Goal: Task Accomplishment & Management: Manage account settings

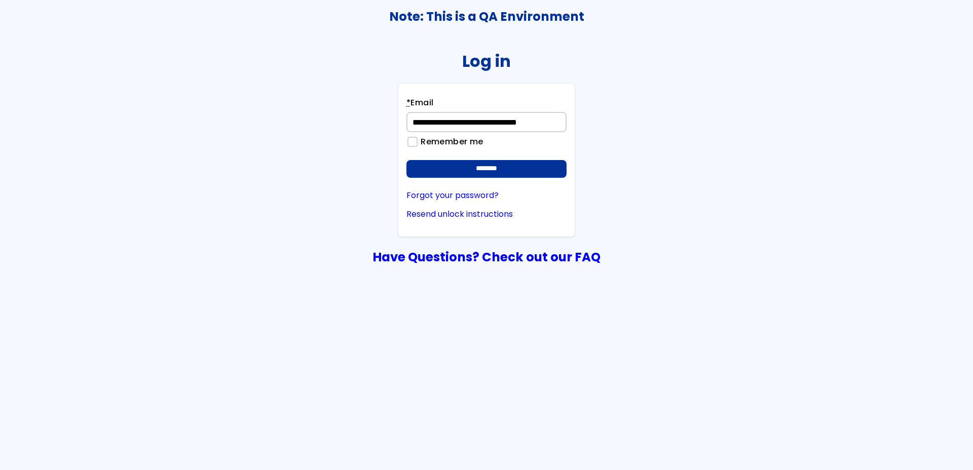
type input "**********"
click at [406, 160] on input "********" at bounding box center [486, 169] width 160 height 18
click at [512, 167] on input "********" at bounding box center [486, 169] width 160 height 18
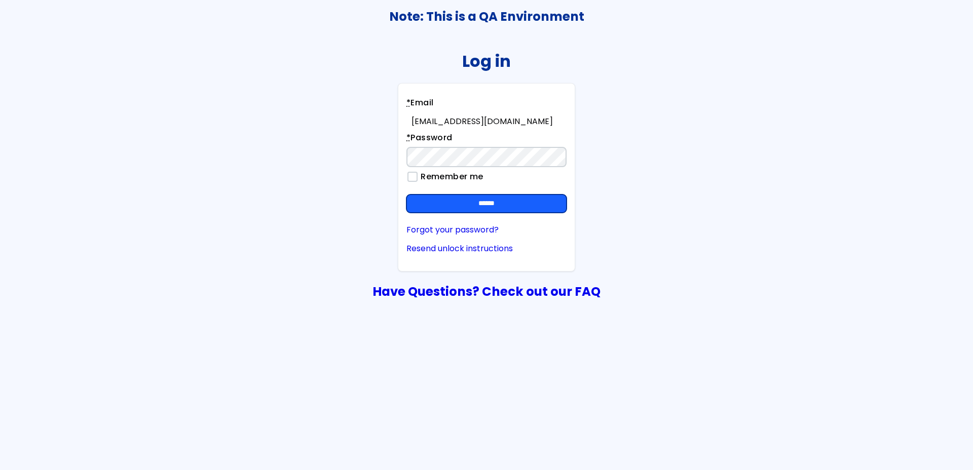
click at [443, 200] on input "******" at bounding box center [486, 204] width 160 height 18
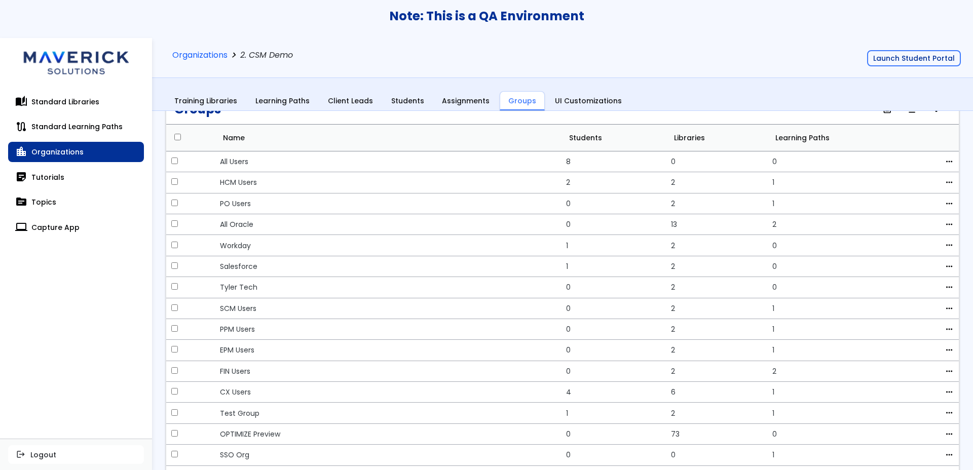
scroll to position [48, 0]
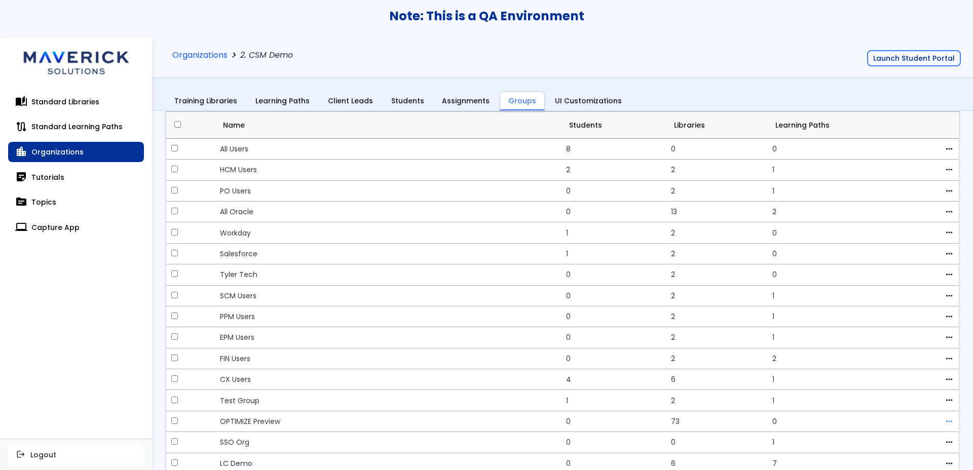
click at [945, 424] on span "more_horiz" at bounding box center [949, 422] width 9 height 8
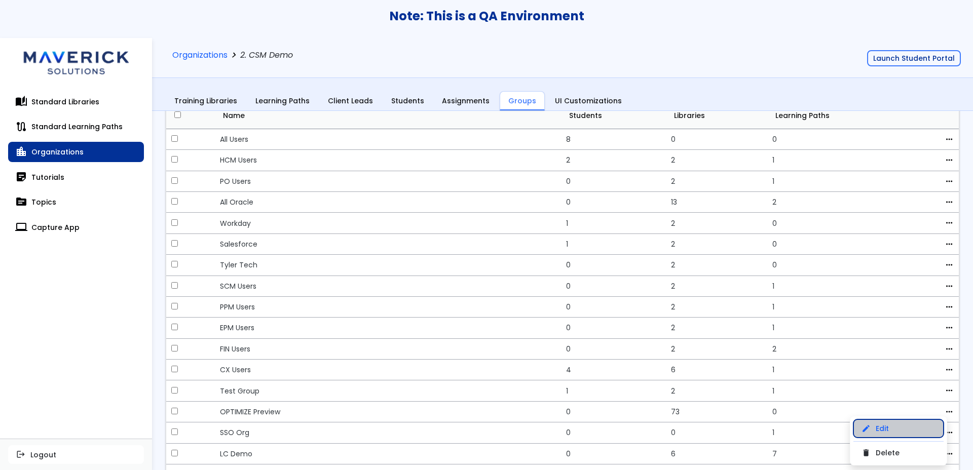
click at [907, 430] on link "edit Edit" at bounding box center [899, 429] width 90 height 18
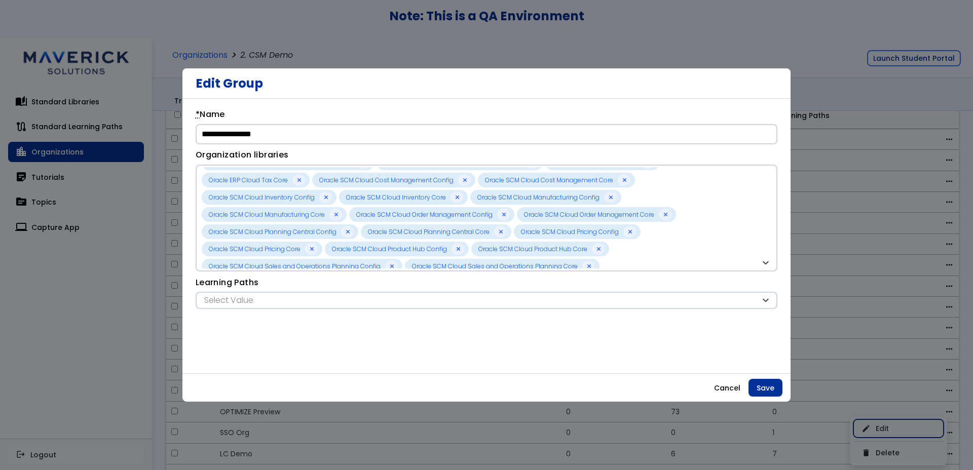
scroll to position [344, 0]
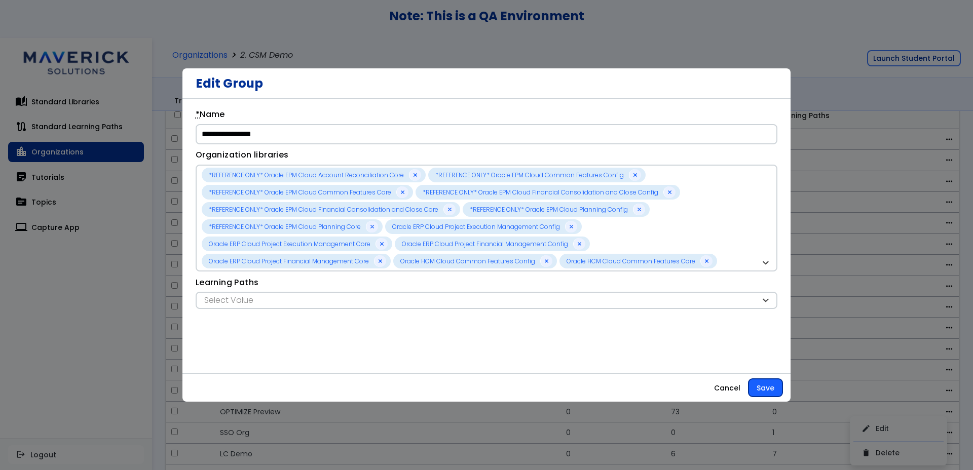
click at [766, 389] on button "Save" at bounding box center [766, 388] width 34 height 18
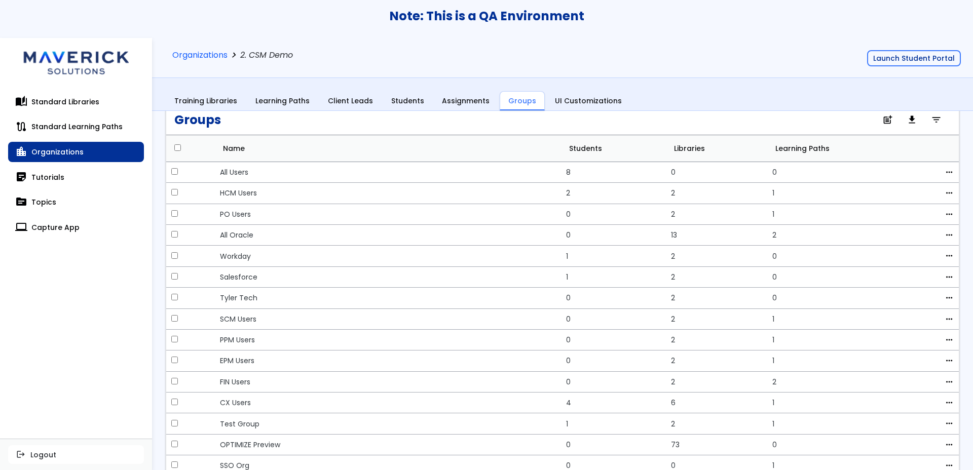
scroll to position [0, 0]
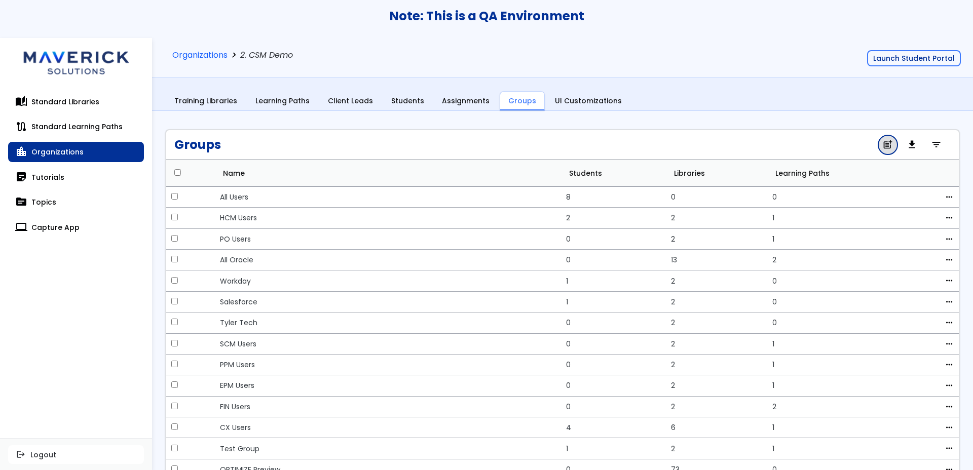
click at [878, 146] on link "post_add" at bounding box center [887, 144] width 19 height 19
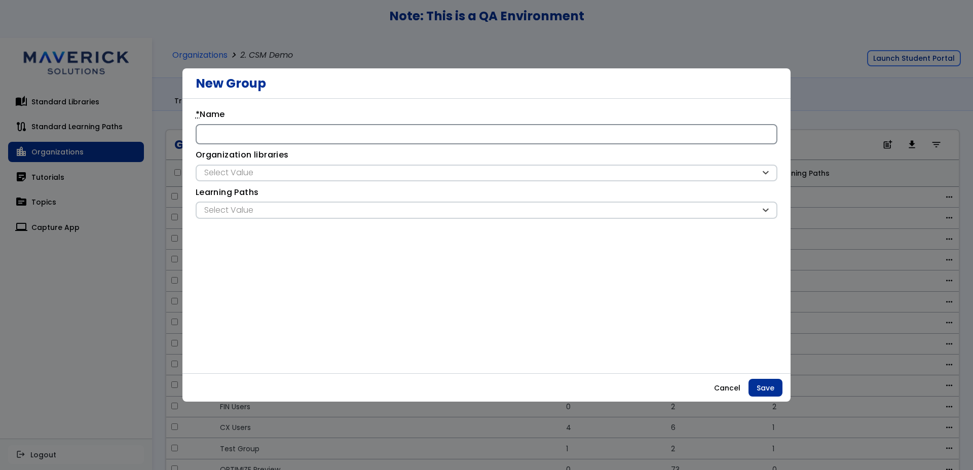
click at [427, 139] on input "* Name" at bounding box center [487, 134] width 582 height 20
type input "*"
type input "**********"
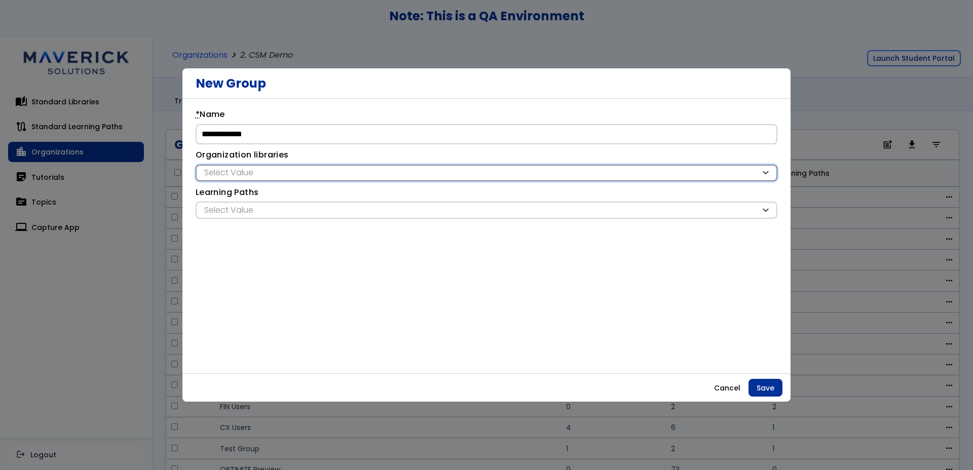
click at [331, 171] on div "Select Value" at bounding box center [481, 172] width 559 height 11
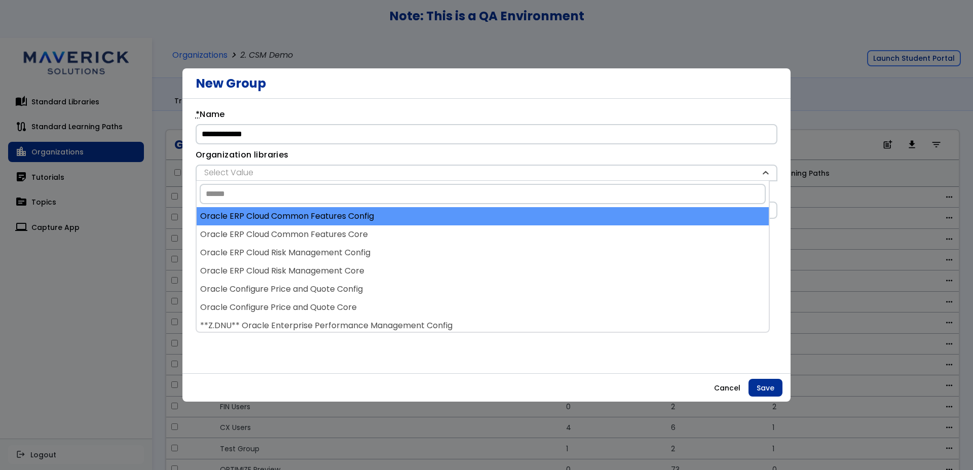
click at [330, 214] on div "Oracle ERP Cloud Common Features Config" at bounding box center [483, 216] width 572 height 18
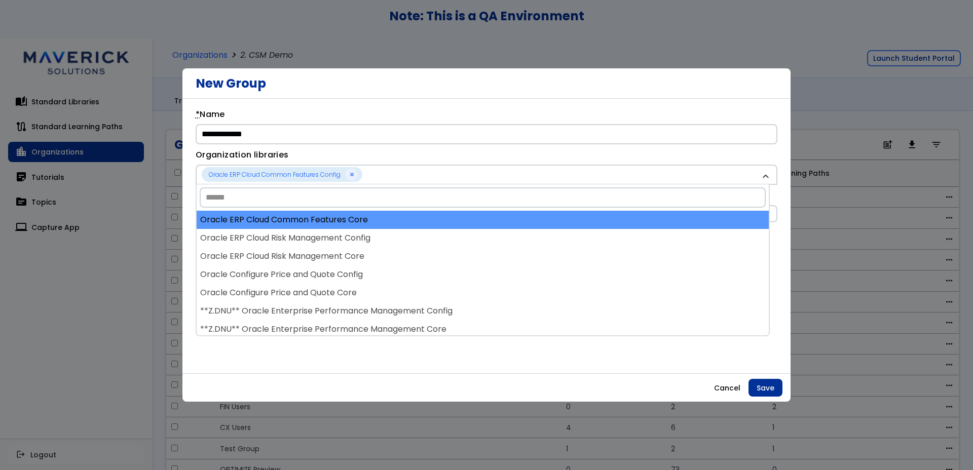
click at [331, 216] on div "Oracle ERP Cloud Common Features Core" at bounding box center [483, 220] width 572 height 18
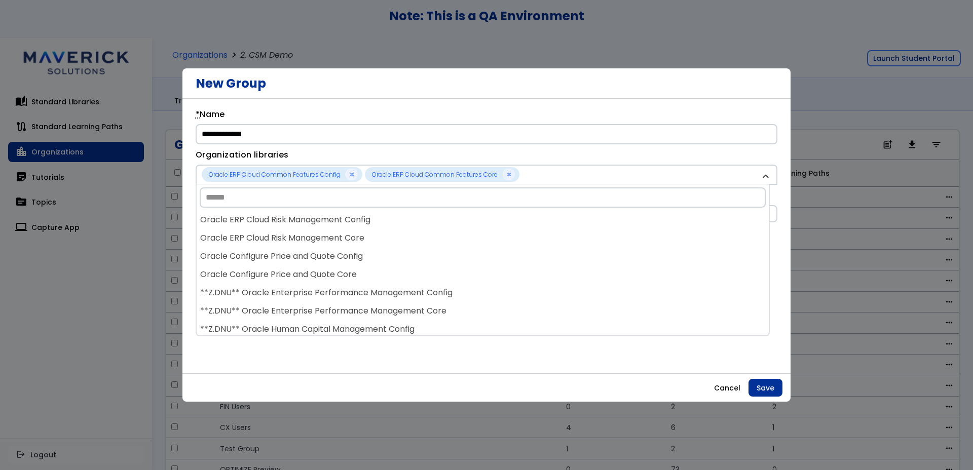
click at [331, 216] on div "Oracle ERP Cloud Risk Management Config" at bounding box center [483, 220] width 572 height 18
click at [331, 216] on div "Oracle ERP Cloud Risk Management Core" at bounding box center [483, 220] width 572 height 18
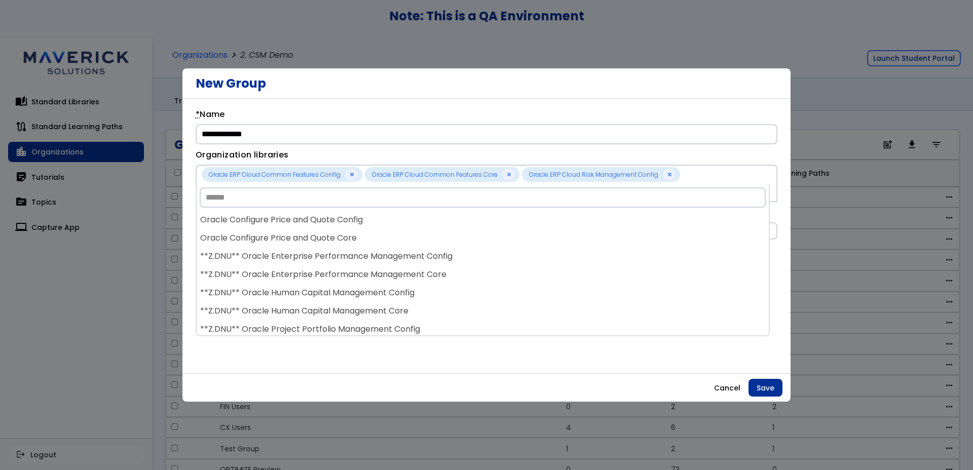
click at [331, 216] on div "Oracle Configure Price and Quote Config" at bounding box center [483, 220] width 572 height 18
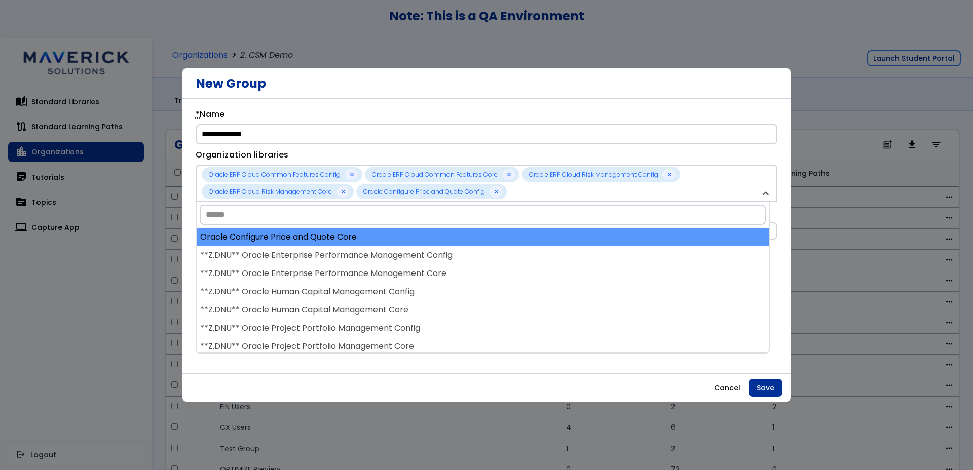
click at [333, 231] on div "Oracle Configure Price and Quote Core" at bounding box center [483, 237] width 572 height 18
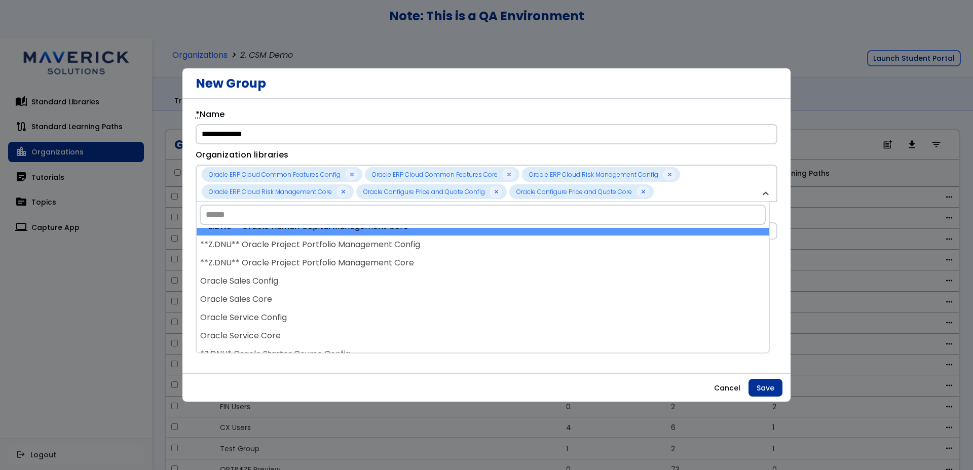
scroll to position [90, 0]
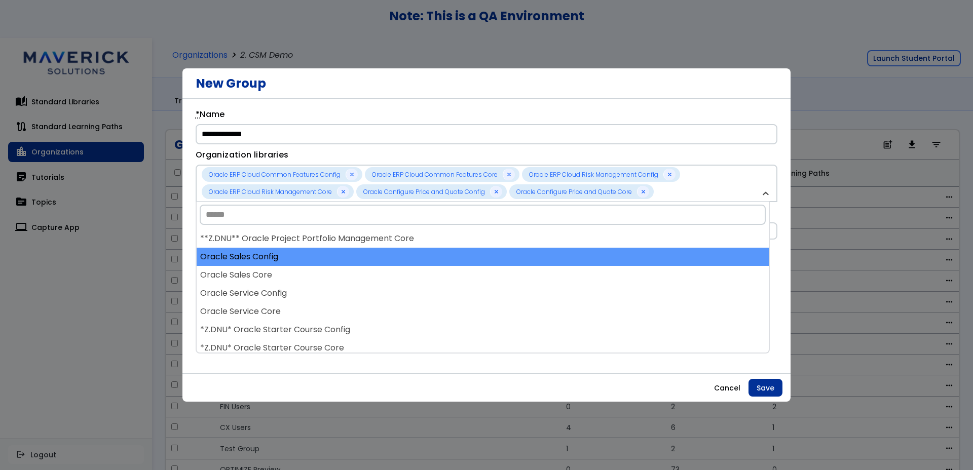
click at [324, 261] on div "Oracle Sales Config" at bounding box center [483, 257] width 572 height 18
click at [325, 263] on div "Oracle Sales Core" at bounding box center [483, 257] width 572 height 18
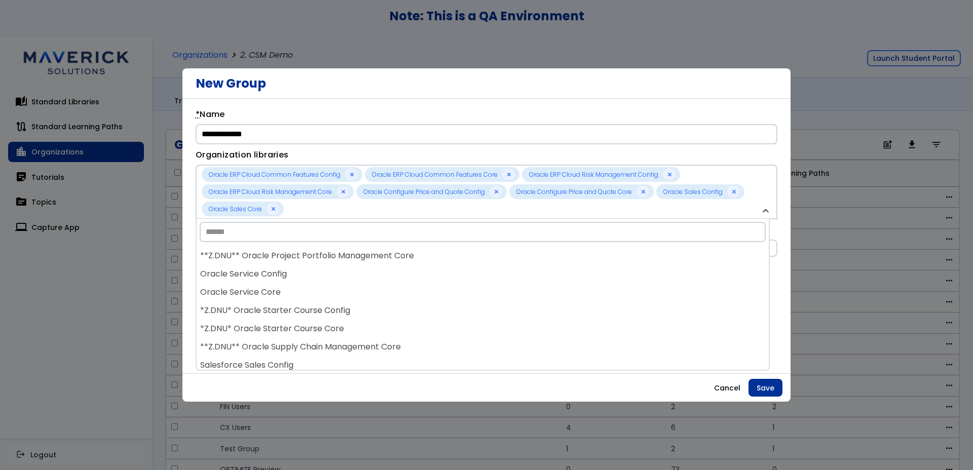
click at [325, 263] on div "**Z.DNU** Oracle Project Portfolio Management Core" at bounding box center [483, 256] width 572 height 18
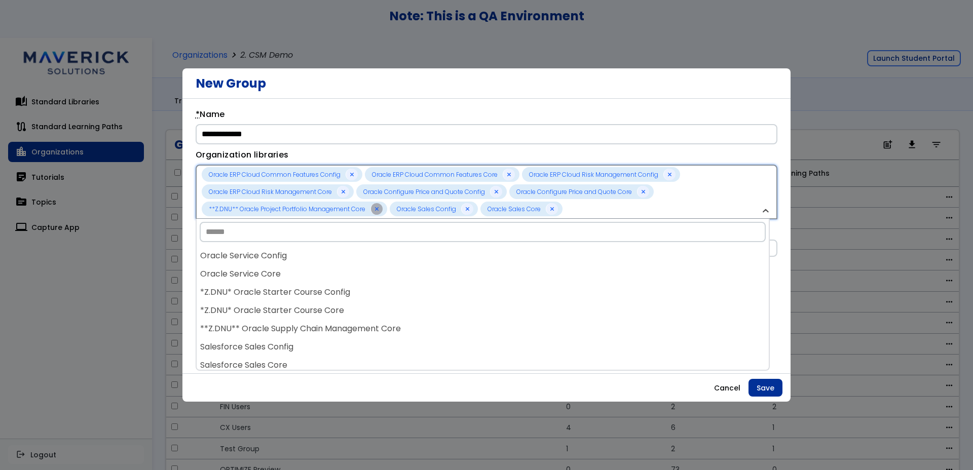
click at [373, 212] on div at bounding box center [377, 209] width 12 height 12
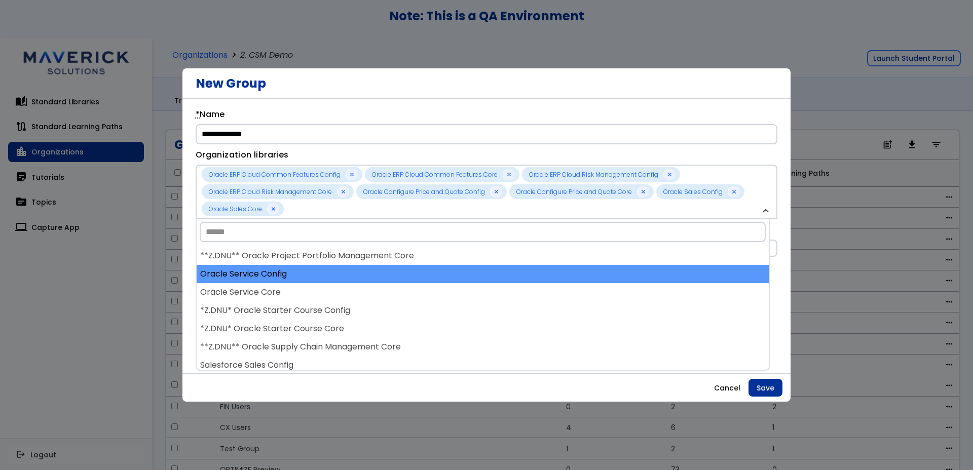
click at [309, 280] on div "Oracle Service Config" at bounding box center [483, 274] width 572 height 18
click at [311, 280] on div "Oracle Service Core" at bounding box center [483, 274] width 572 height 18
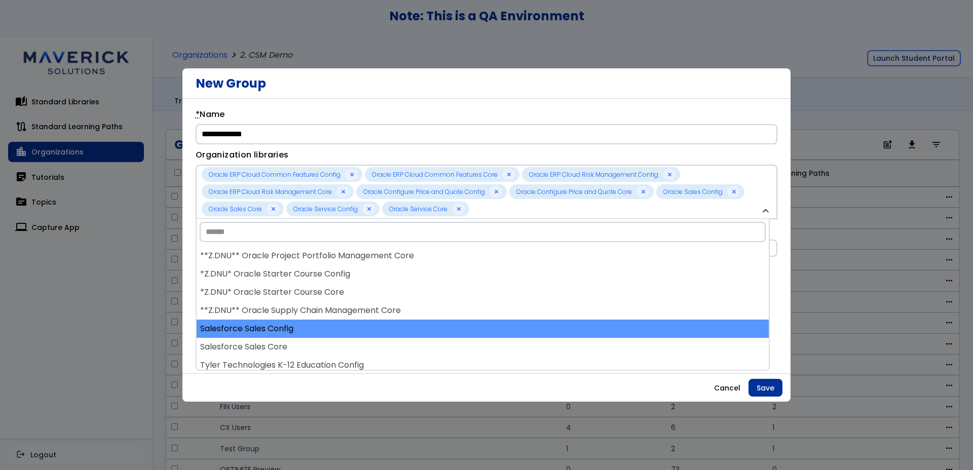
click at [343, 325] on div "Salesforce Sales Config" at bounding box center [483, 329] width 572 height 18
click at [344, 327] on div "Salesforce Sales Core" at bounding box center [483, 329] width 572 height 18
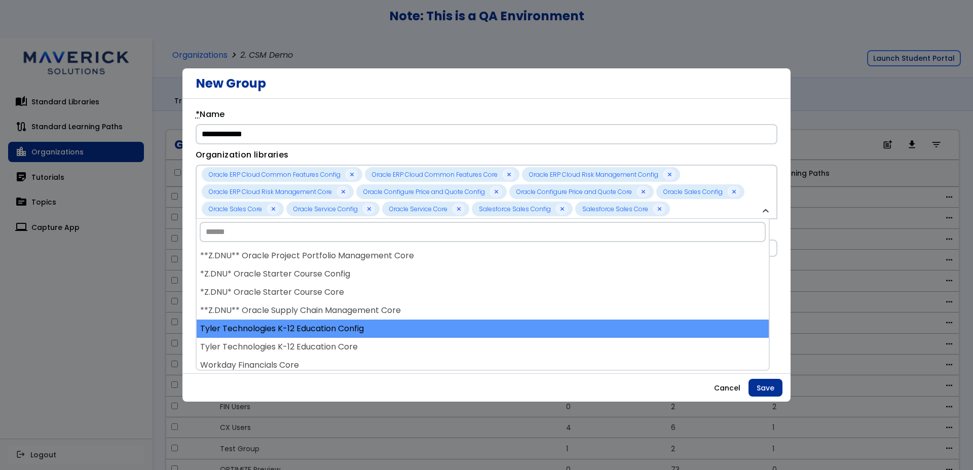
click at [345, 328] on div "Tyler Technologies K-12 Education Config" at bounding box center [483, 329] width 572 height 18
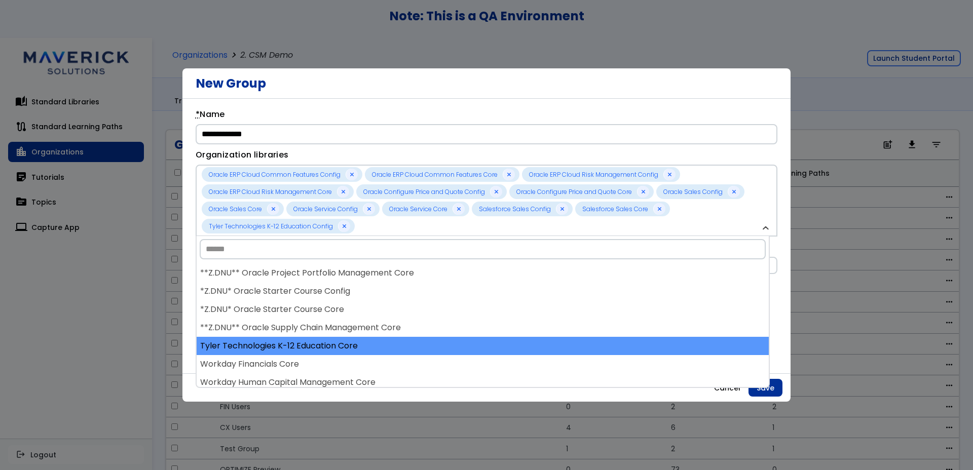
click at [345, 342] on div "Tyler Technologies K-12 Education Core" at bounding box center [483, 346] width 572 height 18
click at [343, 353] on div "Workday Financials Core" at bounding box center [483, 346] width 572 height 18
click at [348, 353] on div "Workday Human Capital Management Core" at bounding box center [483, 346] width 572 height 18
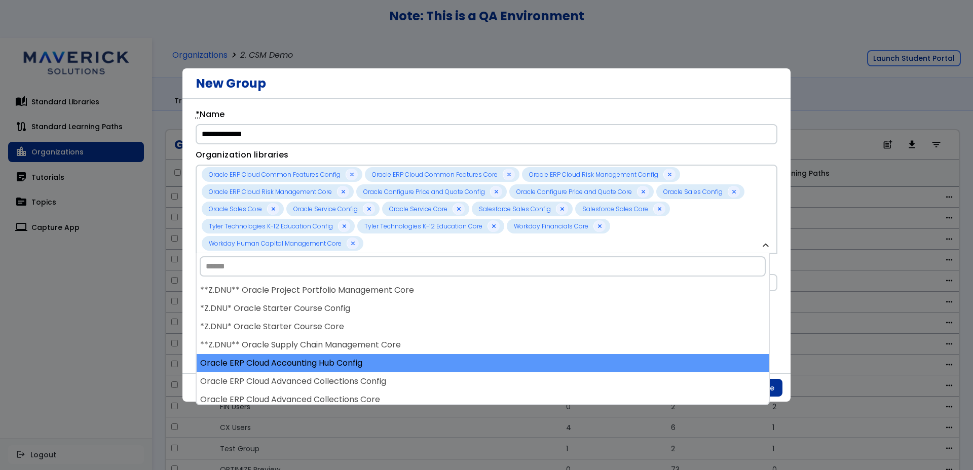
click at [350, 363] on div "Oracle ERP Cloud Accounting Hub Config" at bounding box center [483, 363] width 572 height 18
click at [353, 367] on div "Oracle ERP Cloud Advanced Collections Config" at bounding box center [483, 363] width 572 height 18
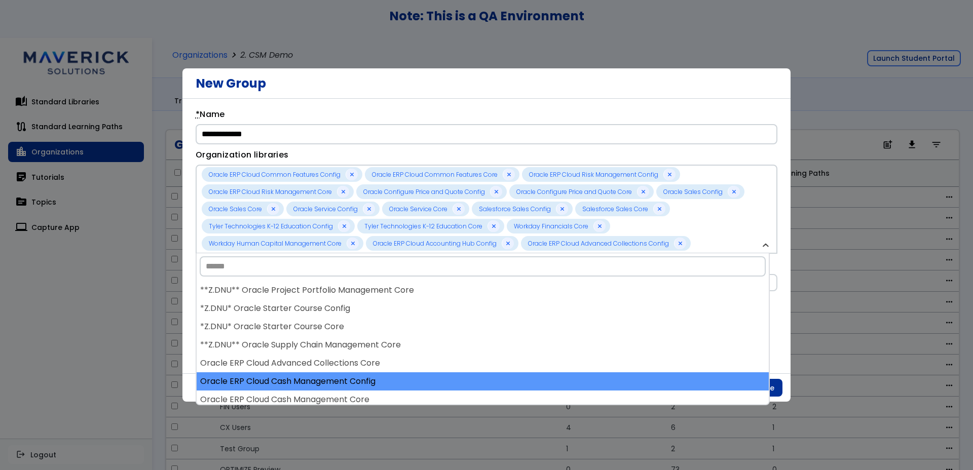
click at [352, 375] on div "Oracle ERP Cloud Cash Management Config" at bounding box center [483, 382] width 572 height 18
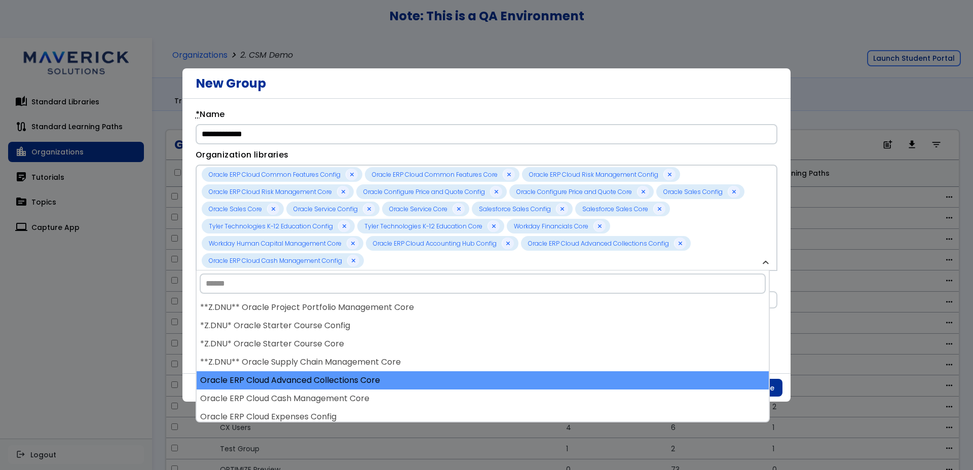
click at [351, 382] on div "Oracle ERP Cloud Advanced Collections Core" at bounding box center [483, 381] width 572 height 18
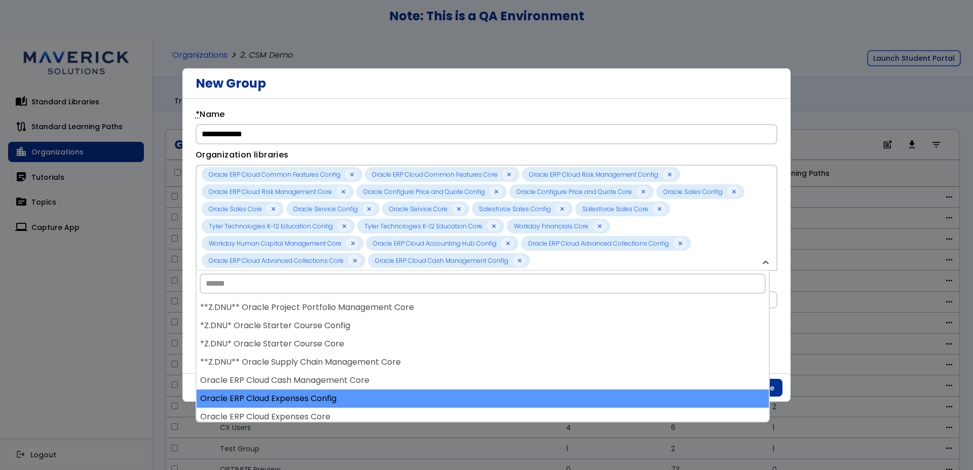
click at [328, 395] on div "Oracle ERP Cloud Expenses Config" at bounding box center [483, 399] width 572 height 18
click at [323, 402] on div "Oracle ERP Cloud Expenses Core" at bounding box center [483, 399] width 572 height 18
click at [323, 405] on div "Oracle ERP Cloud Financial Reporting Config" at bounding box center [483, 399] width 572 height 18
click at [323, 406] on div "Oracle ERP Cloud Financial Reporting Core" at bounding box center [483, 399] width 572 height 18
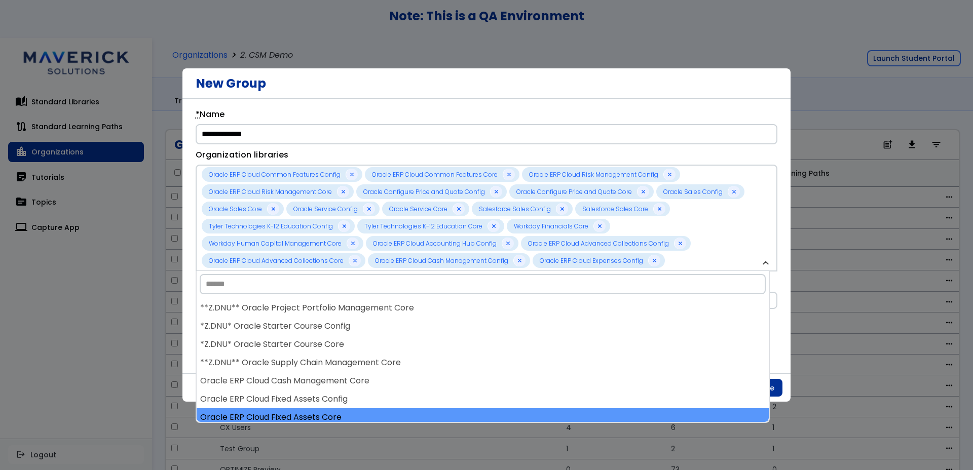
click at [325, 412] on div "Oracle ERP Cloud Fixed Assets Core" at bounding box center [483, 418] width 572 height 18
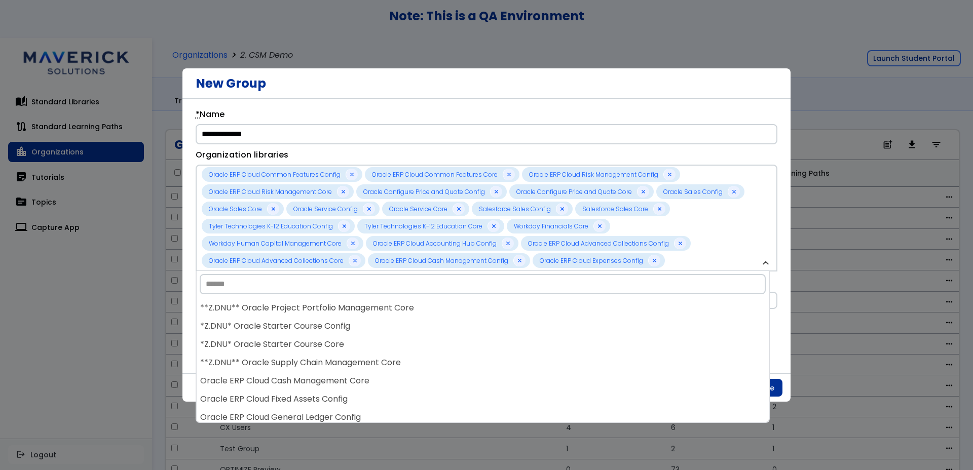
click at [325, 412] on div "Oracle ERP Cloud General Ledger Config" at bounding box center [483, 418] width 572 height 18
click at [325, 412] on div "Oracle ERP Cloud General Ledger Core" at bounding box center [483, 418] width 572 height 18
click at [325, 412] on div "Oracle ERP Cloud Payables Config" at bounding box center [483, 418] width 572 height 18
click at [325, 412] on div "Oracle ERP Cloud Payables Core" at bounding box center [483, 418] width 572 height 18
click at [325, 412] on div "Oracle ERP Cloud Receivables Config" at bounding box center [483, 418] width 572 height 18
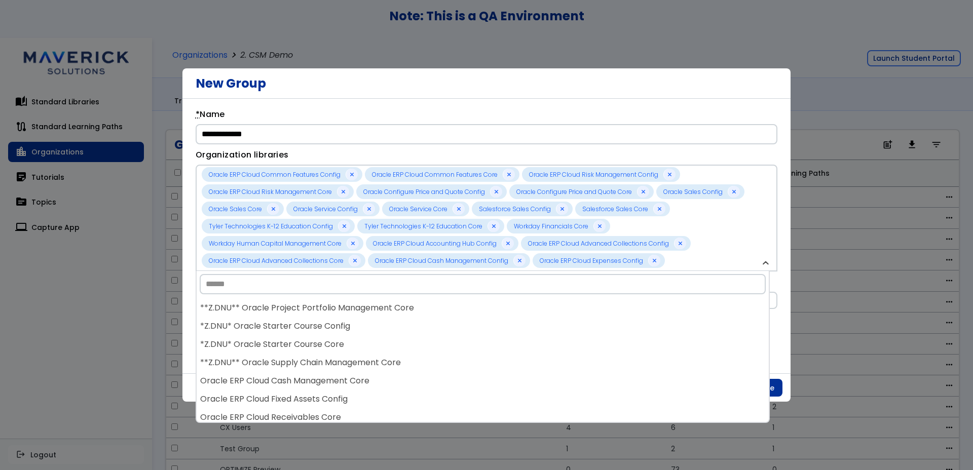
click at [325, 412] on div "Oracle ERP Cloud Receivables Core" at bounding box center [483, 418] width 572 height 18
click at [325, 412] on div "Oracle ERP Cloud Revenue Management Config" at bounding box center [483, 418] width 572 height 18
click at [325, 412] on div "Oracle ERP Cloud Tax Config" at bounding box center [483, 418] width 572 height 18
click at [325, 412] on div "Oracle ERP Cloud Tax Core" at bounding box center [483, 418] width 572 height 18
click at [325, 412] on div "Oracle SCM Cloud Cost Management Config" at bounding box center [483, 418] width 572 height 18
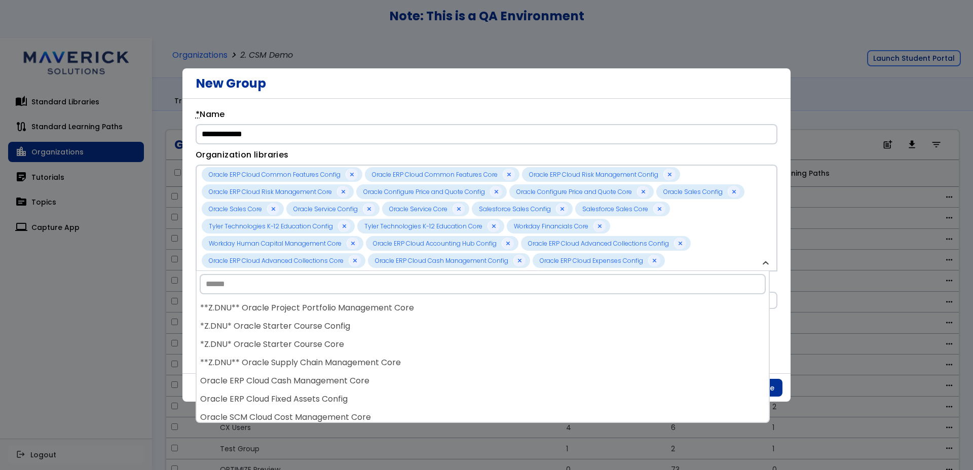
click at [325, 412] on div "Oracle SCM Cloud Cost Management Core" at bounding box center [483, 418] width 572 height 18
click at [325, 412] on div "Oracle SCM Cloud Inventory Config" at bounding box center [483, 418] width 572 height 18
click at [325, 412] on div "Oracle SCM Cloud Manufacturing Config" at bounding box center [483, 418] width 572 height 18
click at [325, 412] on div "Oracle SCM Cloud Manufacturing Core" at bounding box center [483, 418] width 572 height 18
click at [325, 412] on div "Oracle SCM Cloud Order Management Config" at bounding box center [483, 418] width 572 height 18
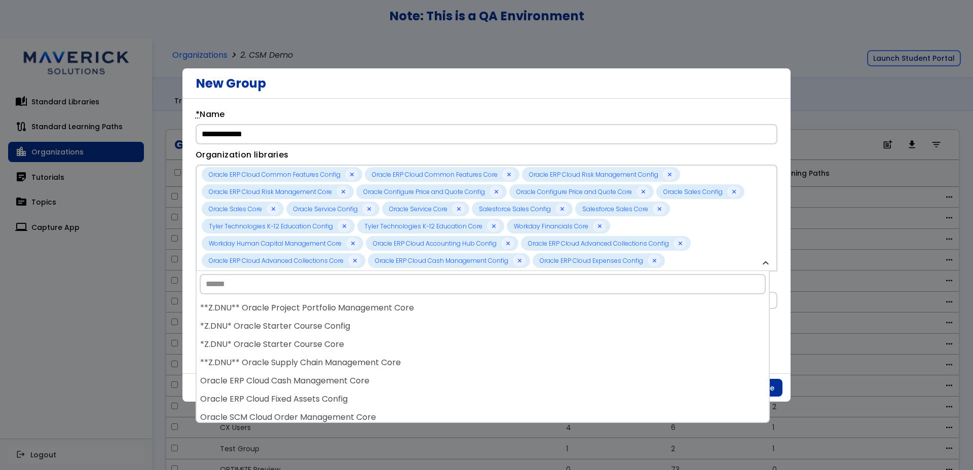
click at [325, 412] on div "Oracle SCM Cloud Order Management Core" at bounding box center [483, 418] width 572 height 18
click at [325, 412] on div "Oracle SCM Cloud Planning Central Core" at bounding box center [483, 418] width 572 height 18
click at [325, 412] on div "Oracle SCM Cloud Pricing Config" at bounding box center [483, 418] width 572 height 18
click at [325, 412] on div "Oracle SCM Cloud Pricing Core" at bounding box center [483, 418] width 572 height 18
click at [325, 412] on div "Oracle SCM Cloud Product Hub Config" at bounding box center [483, 418] width 572 height 18
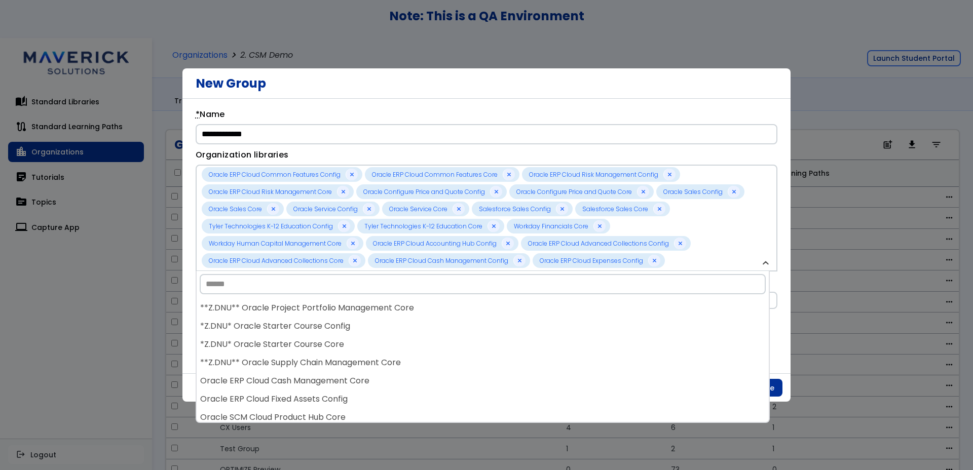
click at [325, 412] on div "Oracle SCM Cloud Product Hub Core" at bounding box center [483, 418] width 572 height 18
click at [325, 412] on div "Oracle SCM Cloud Sales and Operations Planning Core" at bounding box center [483, 418] width 572 height 18
click at [325, 412] on div "Oracle HCM Cloud Absence Management Config" at bounding box center [483, 418] width 572 height 18
click at [325, 412] on div "Oracle HCM Cloud Absence Management Core" at bounding box center [483, 418] width 572 height 18
click at [325, 412] on div "Oracle HCM Cloud Benefits Config" at bounding box center [483, 418] width 572 height 18
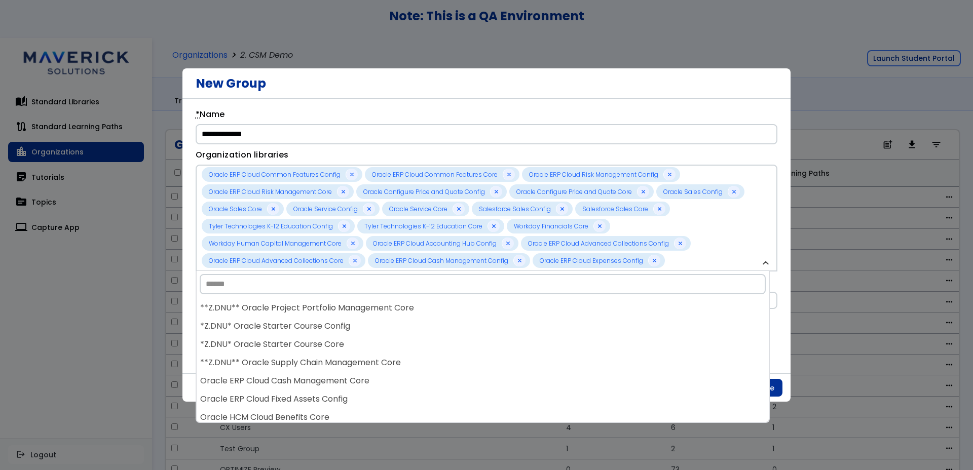
click at [325, 412] on div "Oracle HCM Cloud Benefits Core" at bounding box center [483, 418] width 572 height 18
click at [325, 412] on div "Oracle HCM Cloud Compensation Config" at bounding box center [483, 418] width 572 height 18
click at [325, 412] on div "Oracle HCM Cloud Compensation Core" at bounding box center [483, 418] width 572 height 18
click at [325, 412] on div "Oracle HCM Cloud Global Human Resources Config" at bounding box center [483, 418] width 572 height 18
click at [325, 412] on div "Oracle HCM Cloud Global Human Resources Core" at bounding box center [483, 418] width 572 height 18
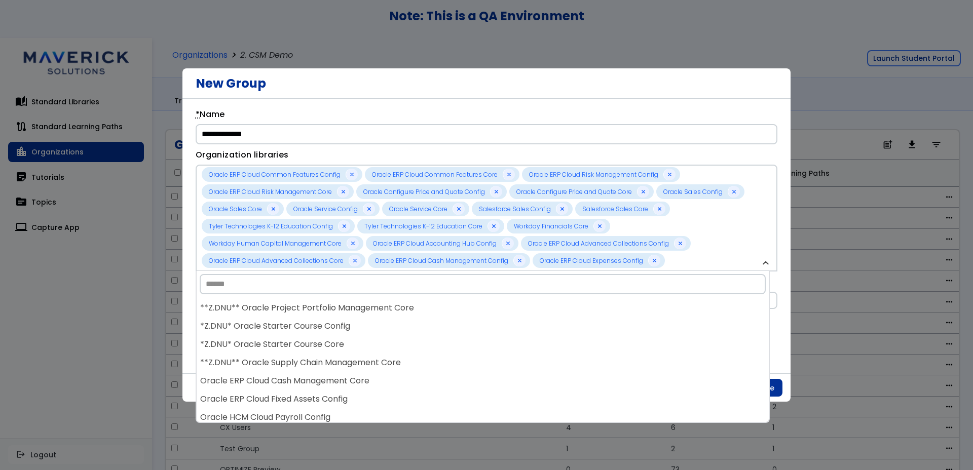
click at [325, 412] on div "Oracle HCM Cloud Payroll Config" at bounding box center [483, 418] width 572 height 18
click at [325, 412] on div "Oracle HCM Cloud Payroll Core" at bounding box center [483, 418] width 572 height 18
click at [325, 412] on div "Oracle HCM Cloud Recruiting Config" at bounding box center [483, 418] width 572 height 18
click at [325, 412] on div "Oracle HCM Cloud Talent Management Config" at bounding box center [483, 418] width 572 height 18
click at [325, 412] on div "Oracle HCM Cloud Talent Management Core" at bounding box center [483, 418] width 572 height 18
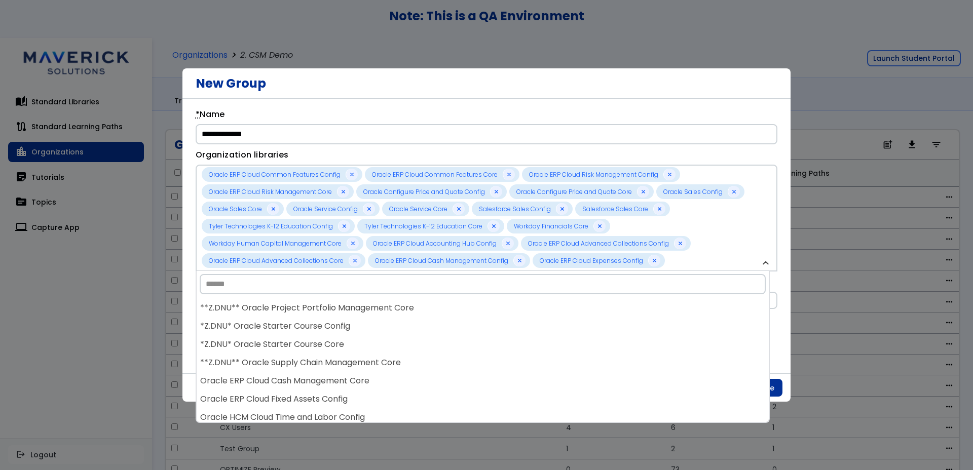
click at [778, 290] on div "**********" at bounding box center [486, 236] width 608 height 275
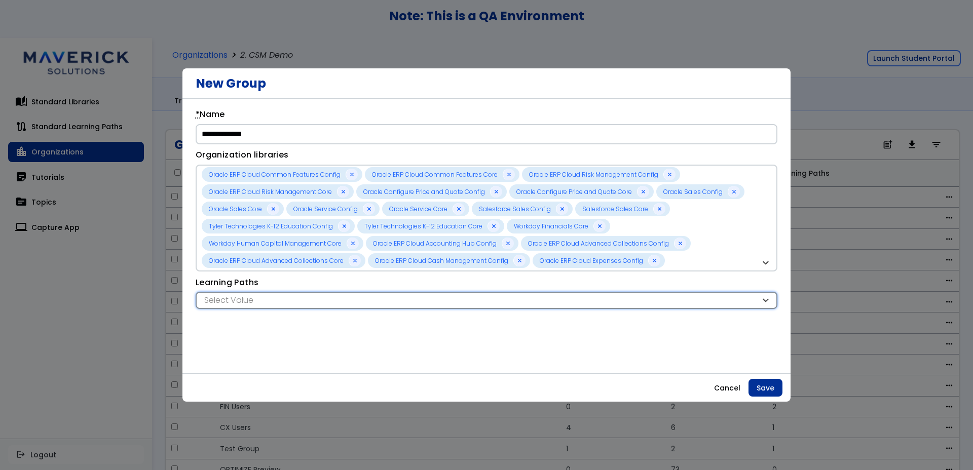
click at [626, 297] on div "Select Value" at bounding box center [481, 300] width 559 height 11
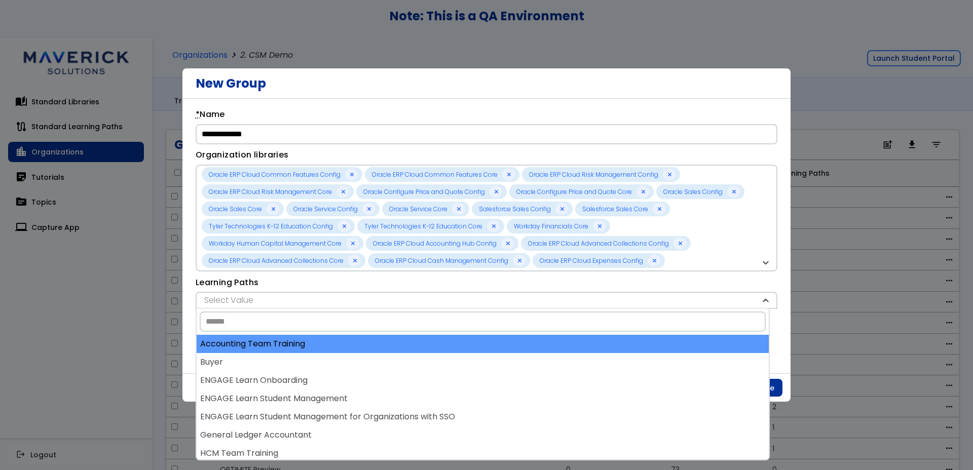
click at [354, 345] on div "Accounting Team Training" at bounding box center [483, 344] width 572 height 18
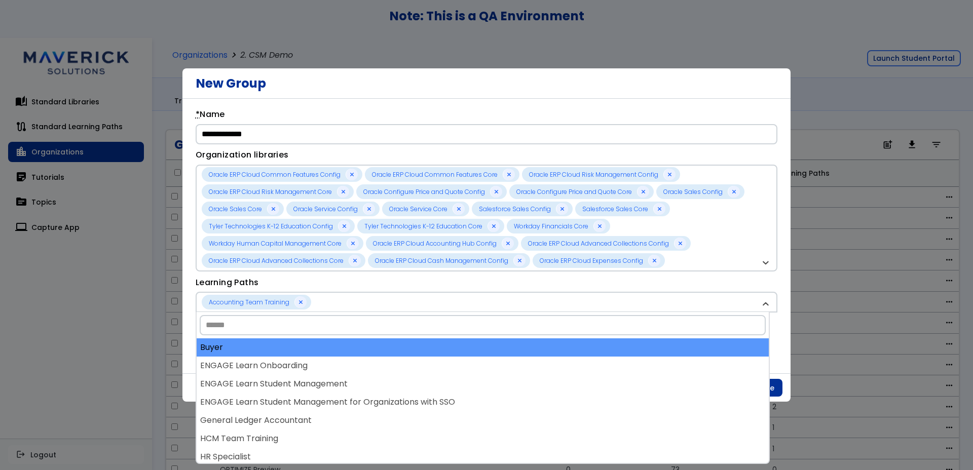
click at [353, 351] on div "Buyer" at bounding box center [483, 348] width 572 height 18
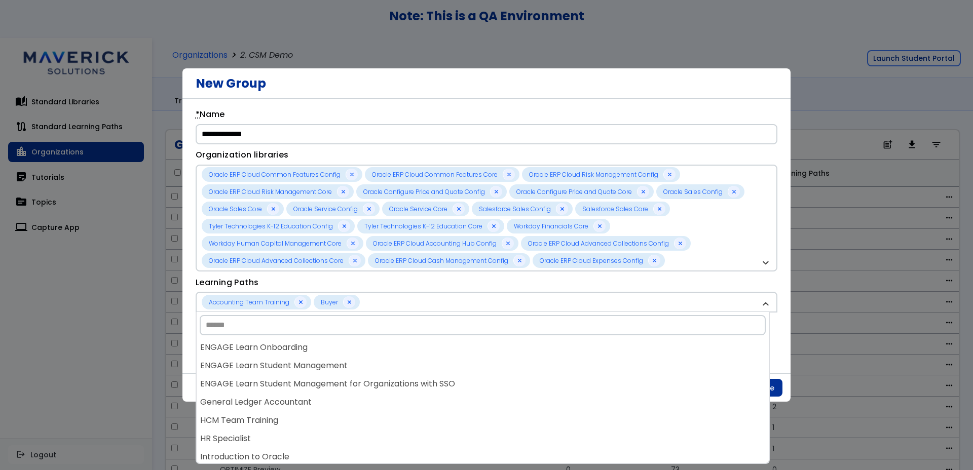
click at [353, 351] on div "ENGAGE Learn Onboarding" at bounding box center [483, 348] width 572 height 18
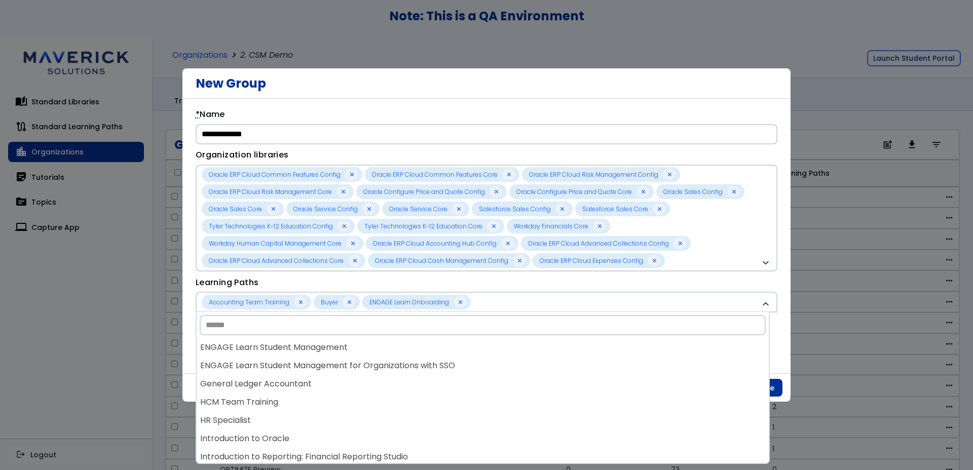
click at [353, 351] on div "ENGAGE Learn Student Management" at bounding box center [483, 348] width 572 height 18
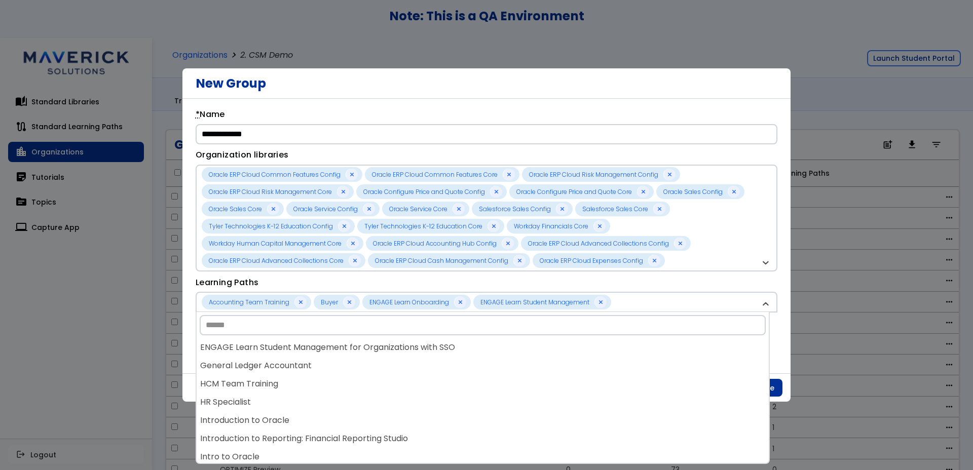
click at [353, 351] on div "ENGAGE Learn Student Management for Organizations with SSO" at bounding box center [483, 348] width 572 height 18
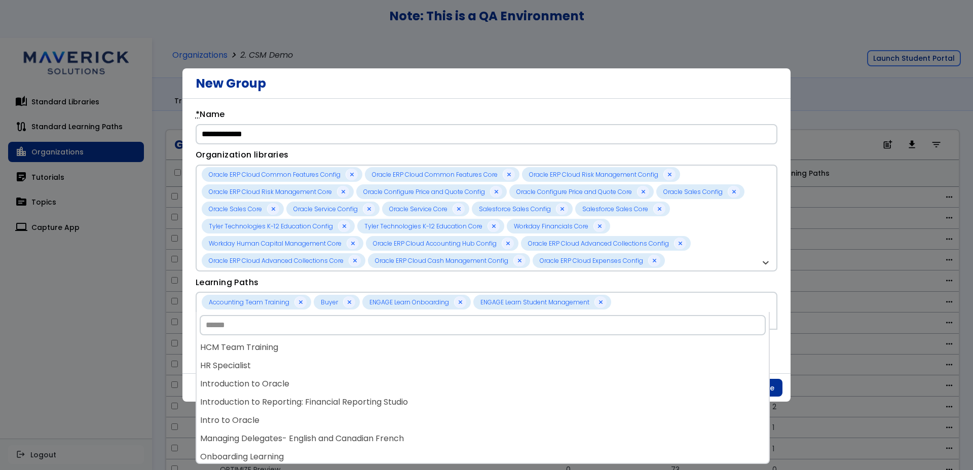
click at [353, 351] on div "**********" at bounding box center [487, 245] width 582 height 275
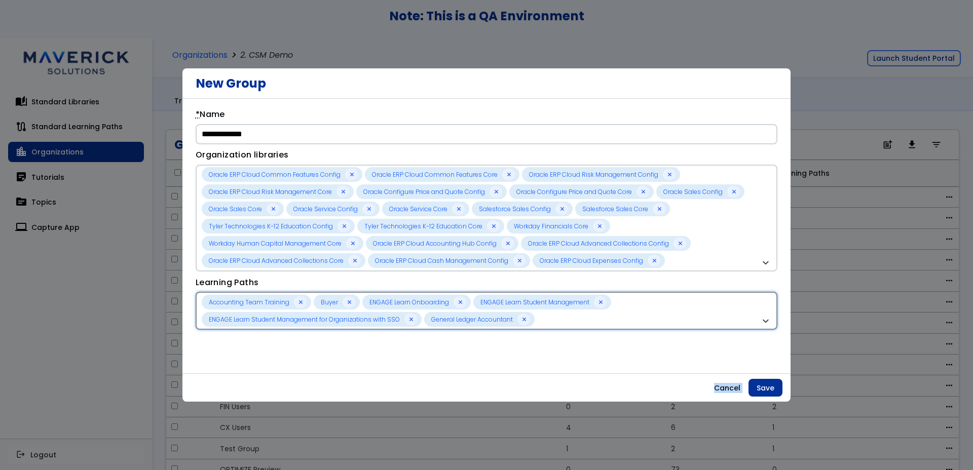
click at [558, 325] on div "Accounting Team Training Buyer ENGAGE Learn Onboarding ENGAGE Learn Student Man…" at bounding box center [481, 311] width 559 height 32
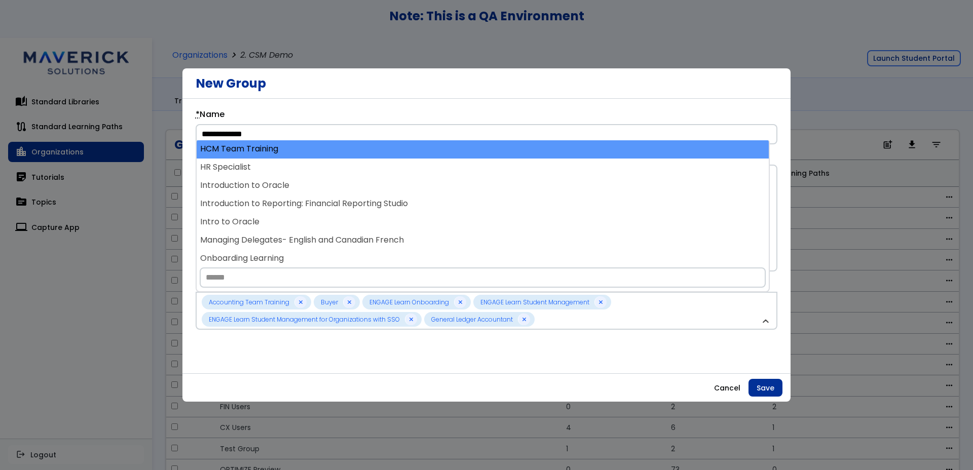
click at [316, 146] on div "HCM Team Training" at bounding box center [483, 149] width 572 height 18
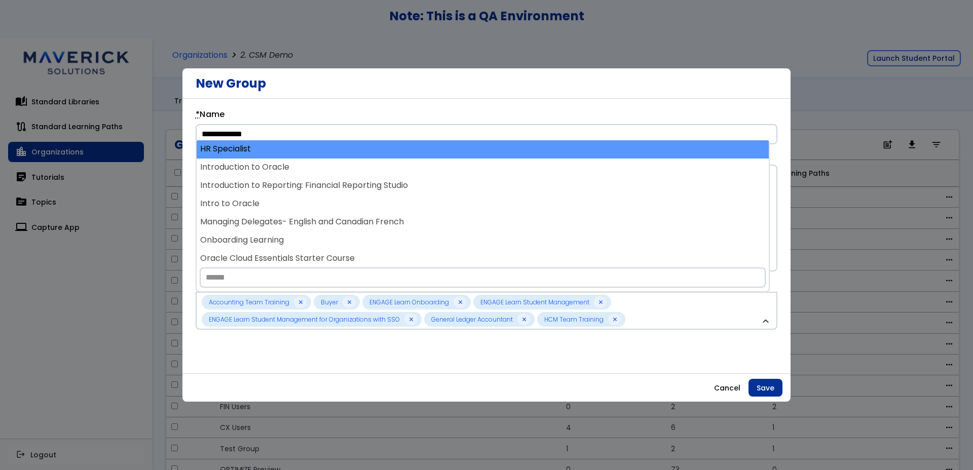
click at [315, 153] on div "HR Specialist" at bounding box center [483, 149] width 572 height 18
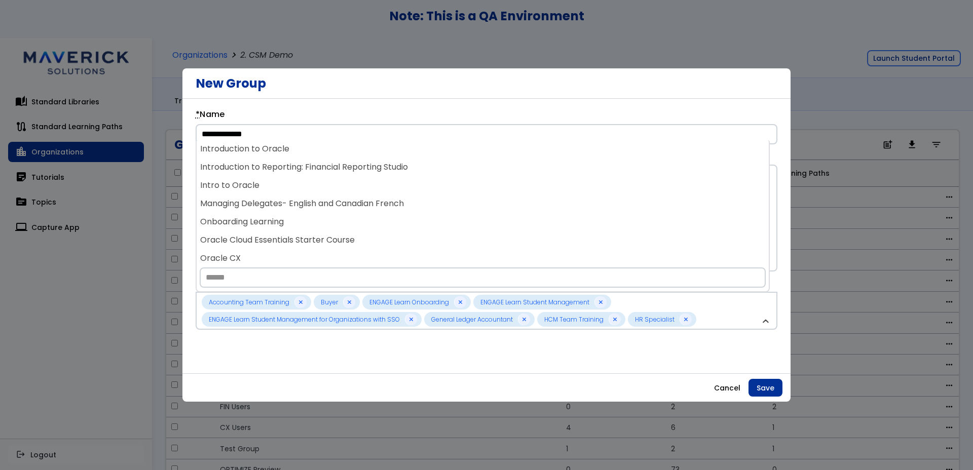
click at [315, 153] on div "Introduction to Oracle" at bounding box center [483, 149] width 572 height 18
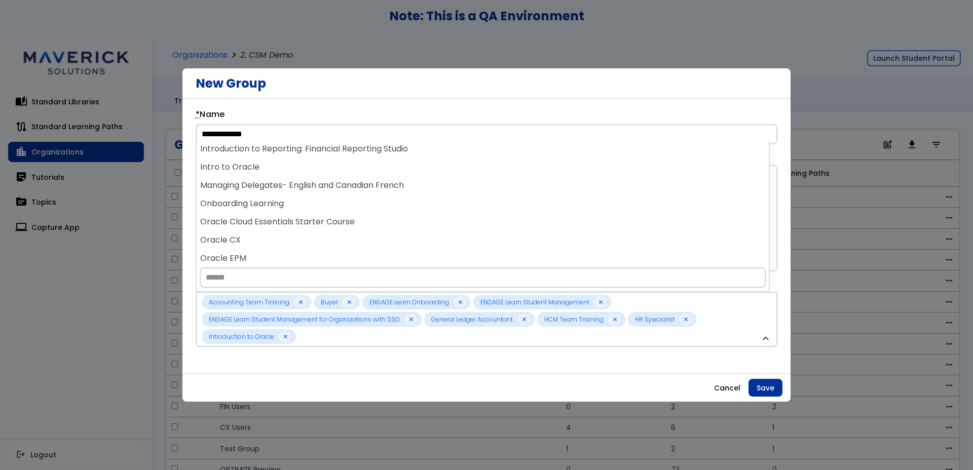
click at [315, 153] on div "Introduction to Reporting: Financial Reporting Studio" at bounding box center [483, 149] width 572 height 18
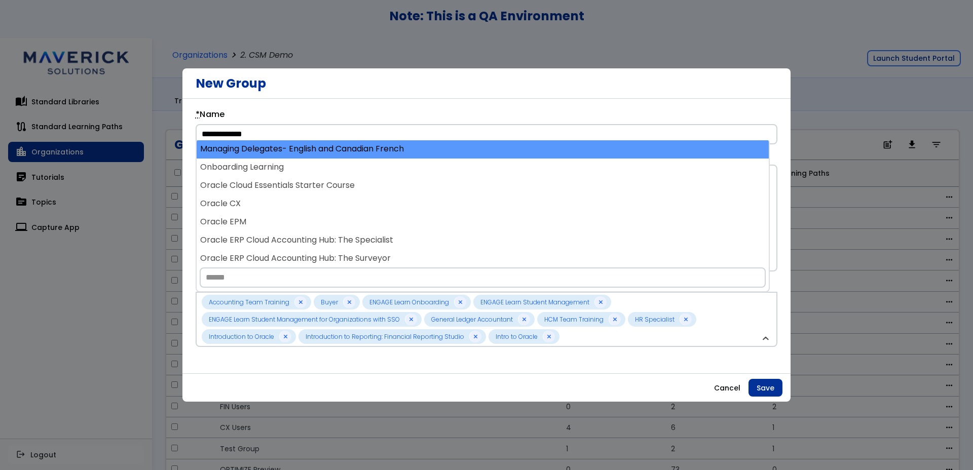
click at [316, 156] on div "Managing Delegates- English and Canadian French" at bounding box center [483, 149] width 572 height 18
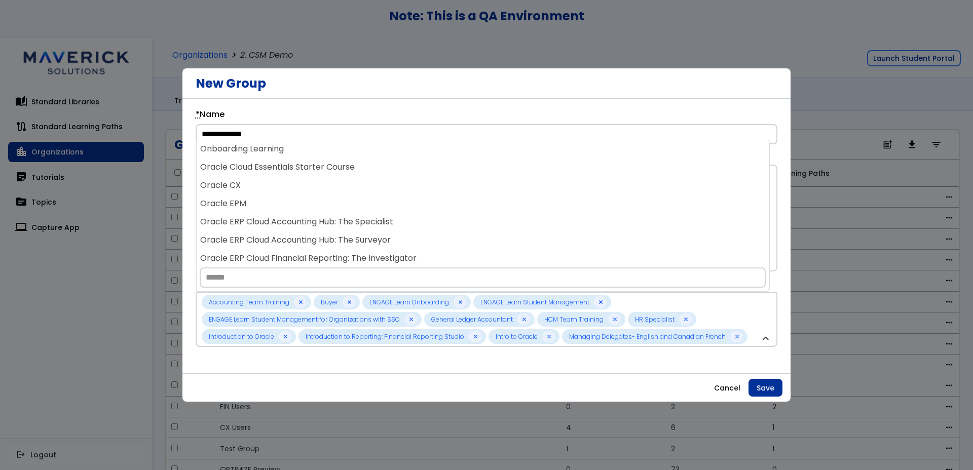
click at [316, 156] on div "Onboarding Learning" at bounding box center [483, 149] width 572 height 18
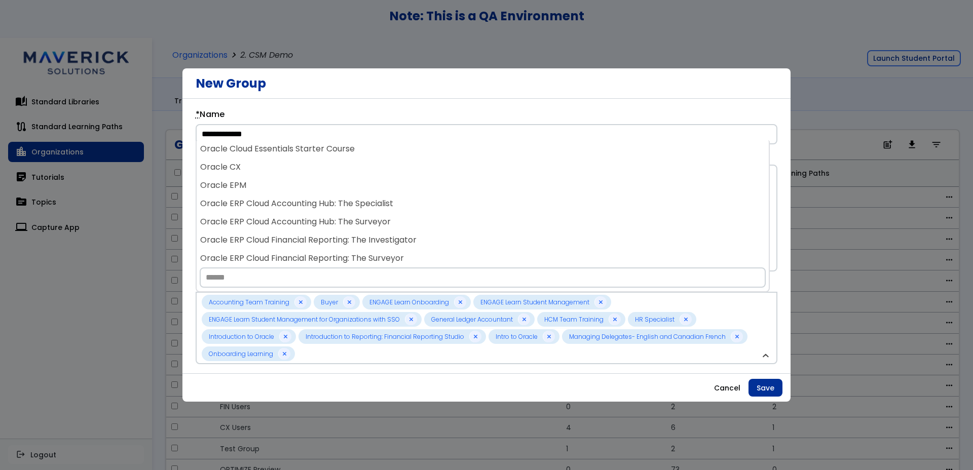
click at [316, 156] on div "Oracle Cloud Essentials Starter Course" at bounding box center [483, 149] width 572 height 18
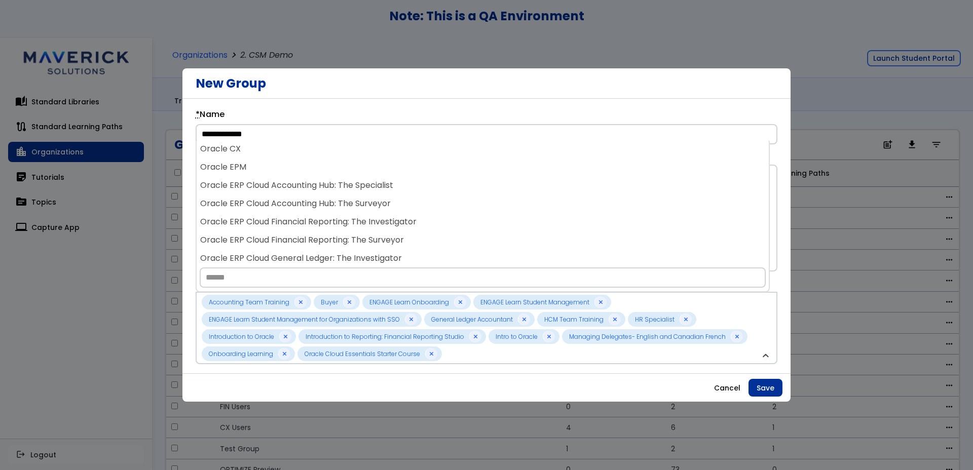
click at [316, 156] on div "Oracle CX" at bounding box center [483, 149] width 572 height 18
click at [316, 156] on div "Oracle EPM" at bounding box center [483, 149] width 572 height 18
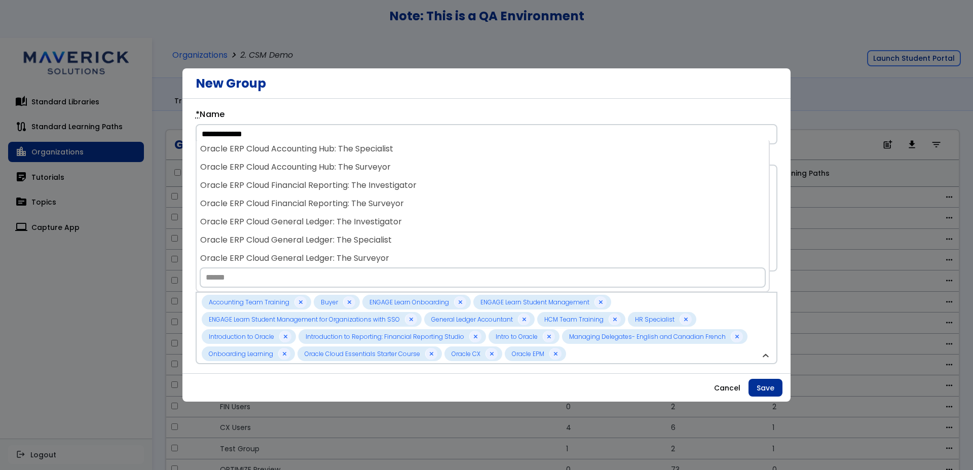
click at [316, 156] on div "Oracle ERP Cloud Accounting Hub: The Specialist" at bounding box center [483, 149] width 572 height 18
click at [316, 156] on div "Oracle ERP Cloud Accounting Hub: The Surveyor" at bounding box center [483, 149] width 572 height 18
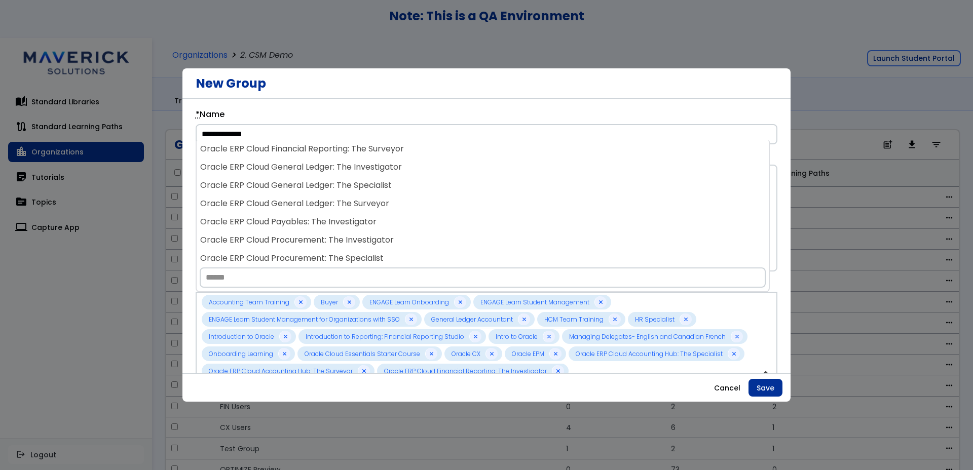
click at [316, 156] on div "Oracle ERP Cloud Financial Reporting: The Surveyor" at bounding box center [483, 149] width 572 height 18
click at [316, 156] on div "Oracle ERP Cloud General Ledger: The Investigator" at bounding box center [483, 149] width 572 height 18
click at [316, 156] on div "Oracle ERP Cloud General Ledger: The Specialist" at bounding box center [483, 149] width 572 height 18
click at [316, 156] on div "Oracle ERP Cloud General Ledger: The Surveyor" at bounding box center [483, 149] width 572 height 18
click at [316, 156] on div "Oracle ERP Cloud Payables: The Investigator" at bounding box center [483, 149] width 572 height 18
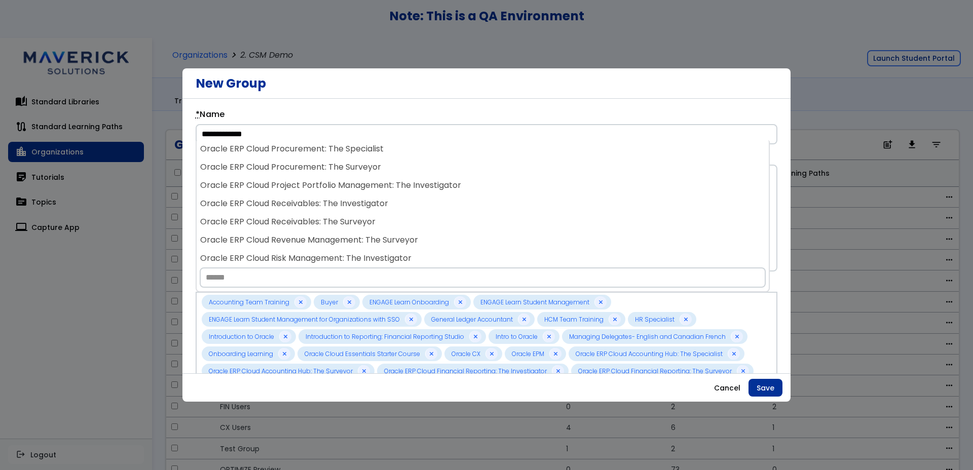
click at [316, 156] on div "Oracle ERP Cloud Procurement: The Specialist" at bounding box center [483, 149] width 572 height 18
click at [316, 156] on div "Oracle ERP Cloud Procurement: The Surveyor" at bounding box center [483, 149] width 572 height 18
click at [316, 156] on div "Oracle ERP Cloud Project Portfolio Management: The Investigator" at bounding box center [483, 149] width 572 height 18
click at [316, 156] on div "Oracle ERP Cloud Receivables: The Investigator" at bounding box center [483, 149] width 572 height 18
click at [316, 156] on div "Oracle ERP Cloud Receivables: The Surveyor" at bounding box center [483, 149] width 572 height 18
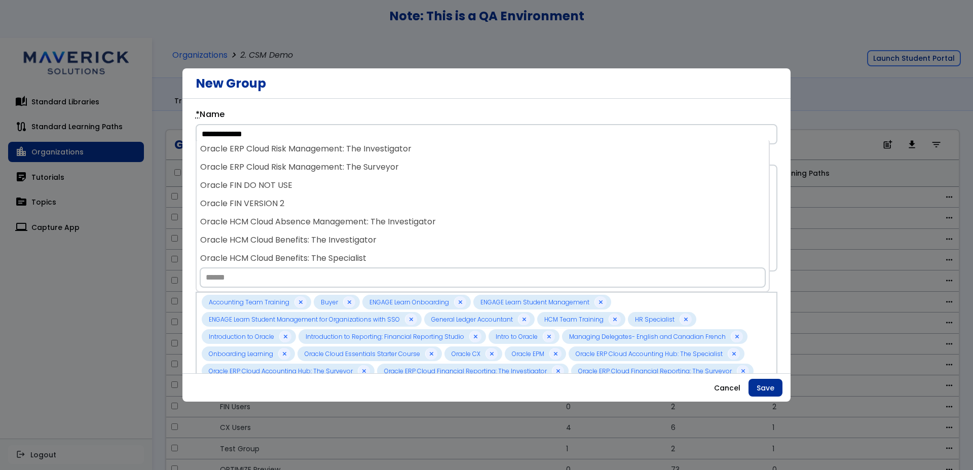
click at [316, 156] on div "Oracle ERP Cloud Risk Management: The Investigator" at bounding box center [483, 149] width 572 height 18
click at [316, 156] on div "Oracle ERP Cloud Risk Management: The Surveyor" at bounding box center [483, 149] width 572 height 18
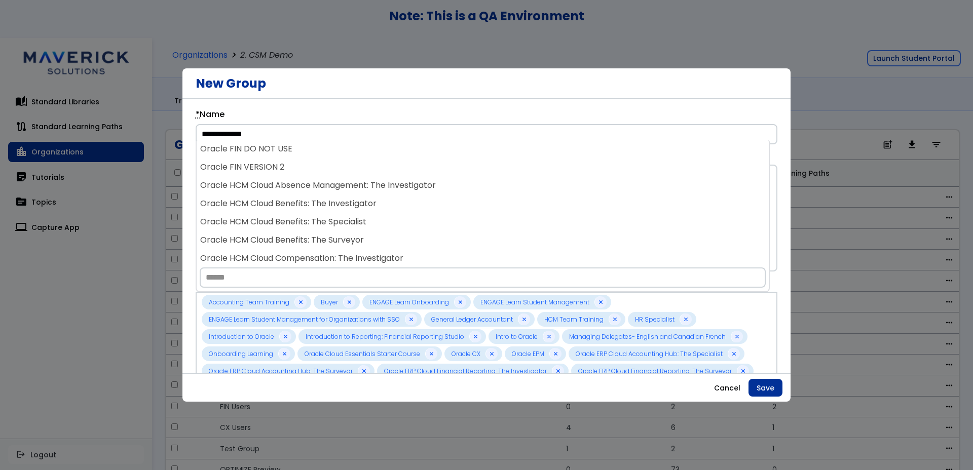
click at [316, 156] on div "Oracle FIN DO NOT USE" at bounding box center [483, 149] width 572 height 18
click at [316, 156] on div "Oracle FIN VERSION 2" at bounding box center [483, 149] width 572 height 18
click at [316, 156] on div "Oracle HCM Cloud Absence Management: The Investigator" at bounding box center [483, 149] width 572 height 18
click at [316, 156] on div "Oracle HCM Cloud Benefits: The Investigator" at bounding box center [483, 149] width 572 height 18
click at [316, 156] on div "Oracle HCM Cloud Benefits: The Surveyor" at bounding box center [483, 149] width 572 height 18
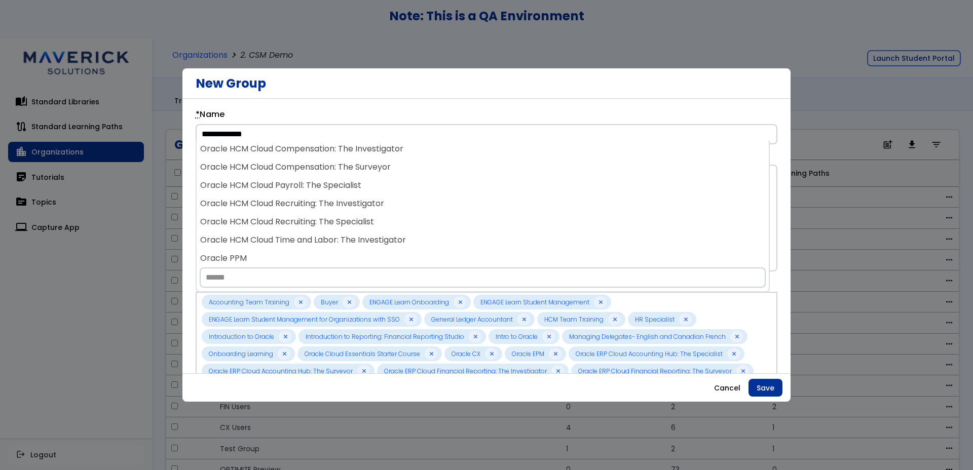
click at [316, 156] on div "Oracle HCM Cloud Compensation: The Investigator" at bounding box center [483, 149] width 572 height 18
click at [316, 156] on div "Oracle HCM Cloud Compensation: The Surveyor" at bounding box center [483, 149] width 572 height 18
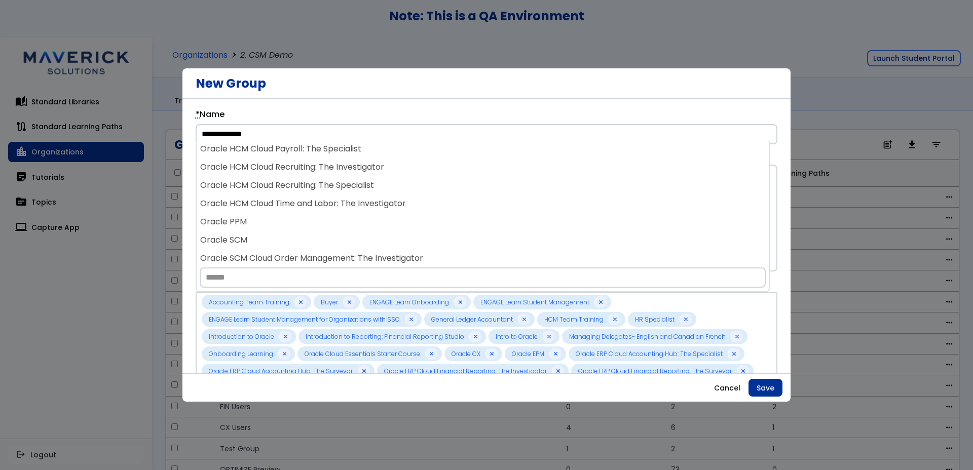
click at [316, 156] on div "Oracle HCM Cloud Payroll: The Specialist" at bounding box center [483, 149] width 572 height 18
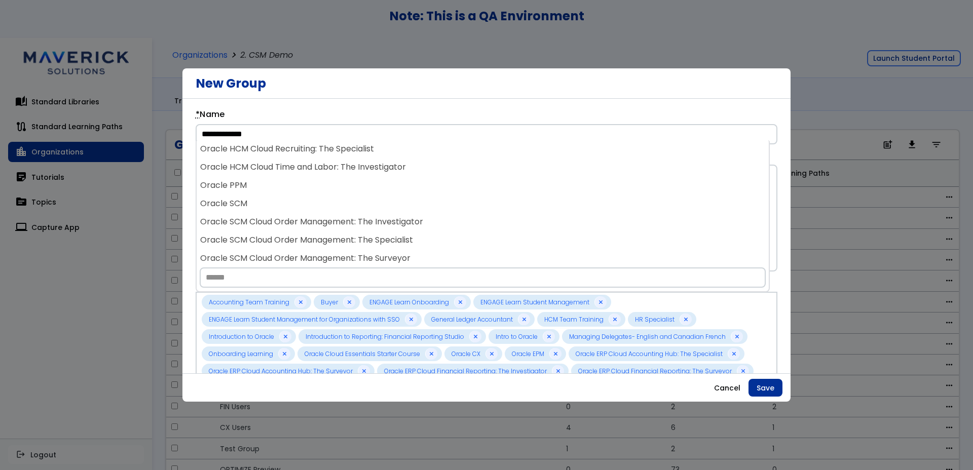
click at [316, 156] on div "Oracle HCM Cloud Recruiting: The Specialist" at bounding box center [483, 149] width 572 height 18
click at [771, 385] on button "Save" at bounding box center [766, 388] width 34 height 18
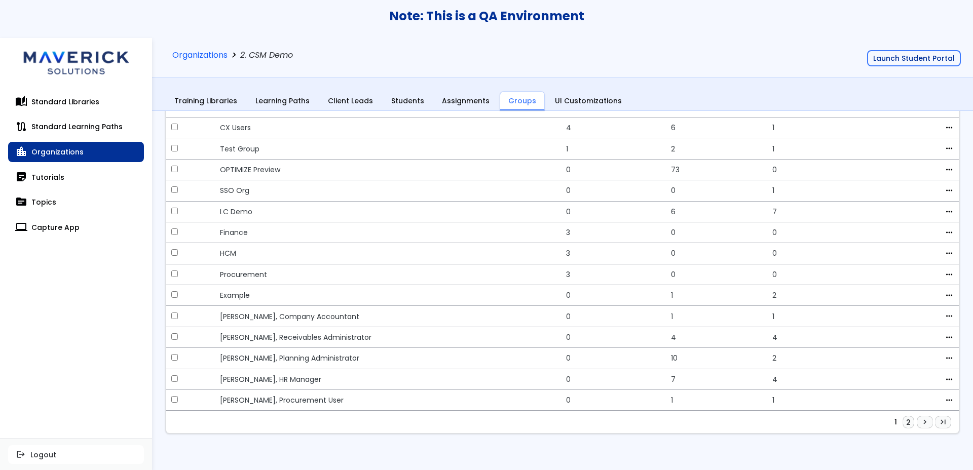
scroll to position [307, 0]
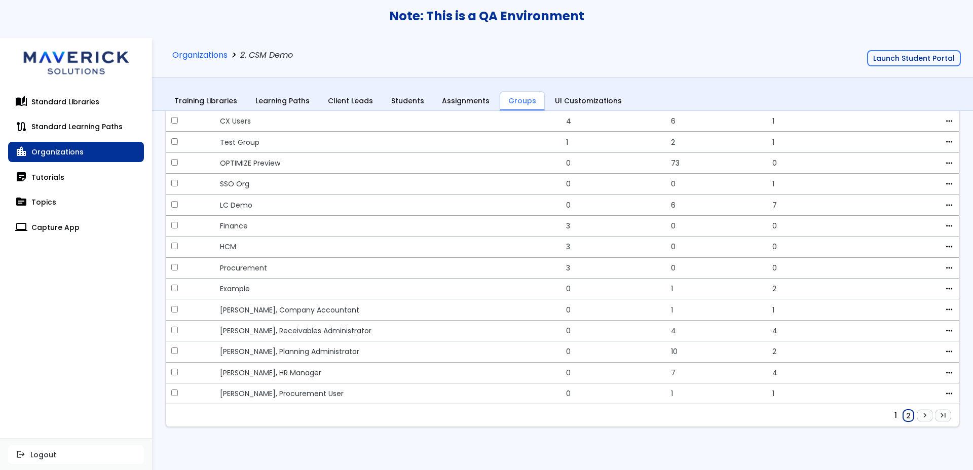
click at [903, 416] on link "2" at bounding box center [908, 416] width 11 height 12
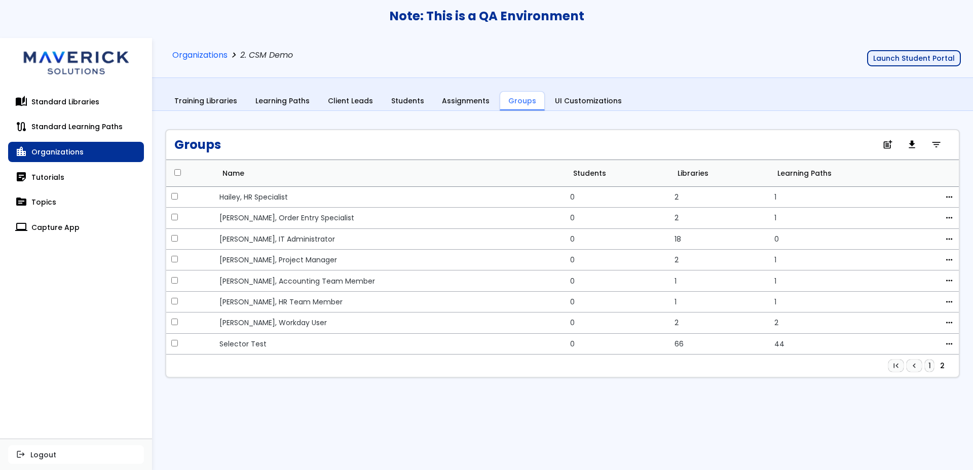
click at [918, 56] on button "Launch Student Portal" at bounding box center [914, 58] width 94 height 16
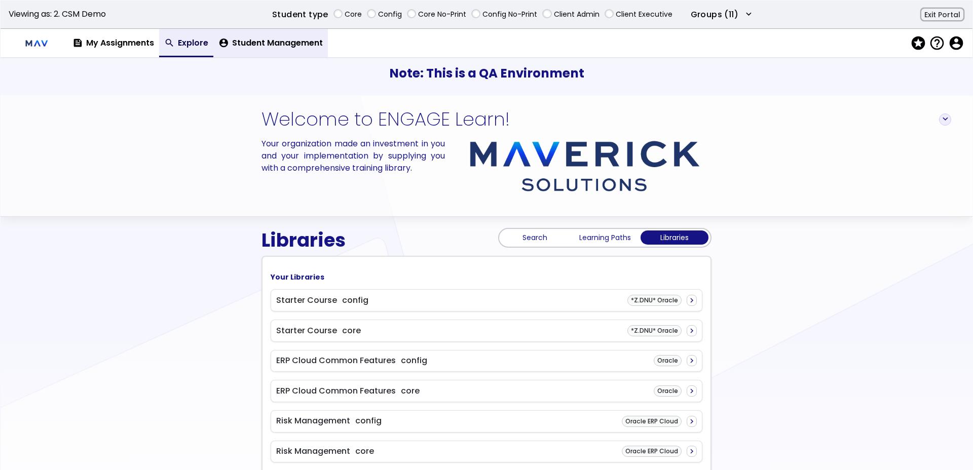
click at [237, 40] on link "account_circle Student Management" at bounding box center [270, 43] width 115 height 28
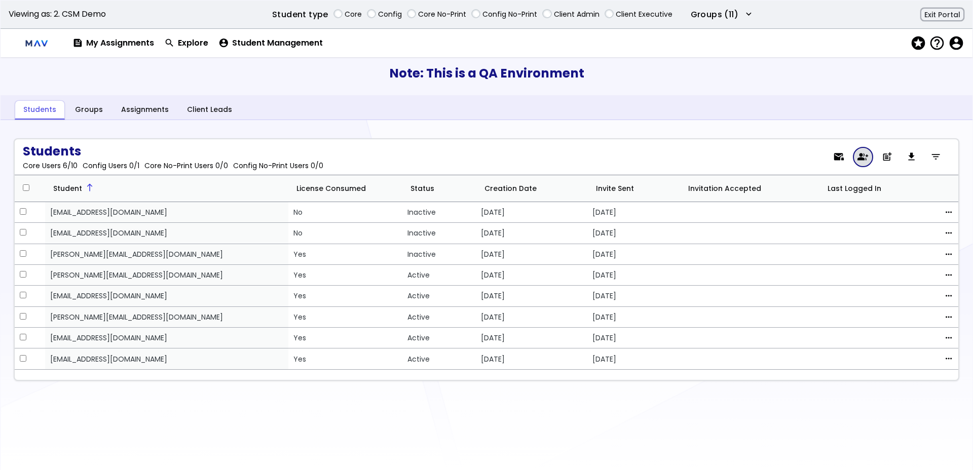
click at [863, 159] on span "group_add" at bounding box center [863, 157] width 11 height 7
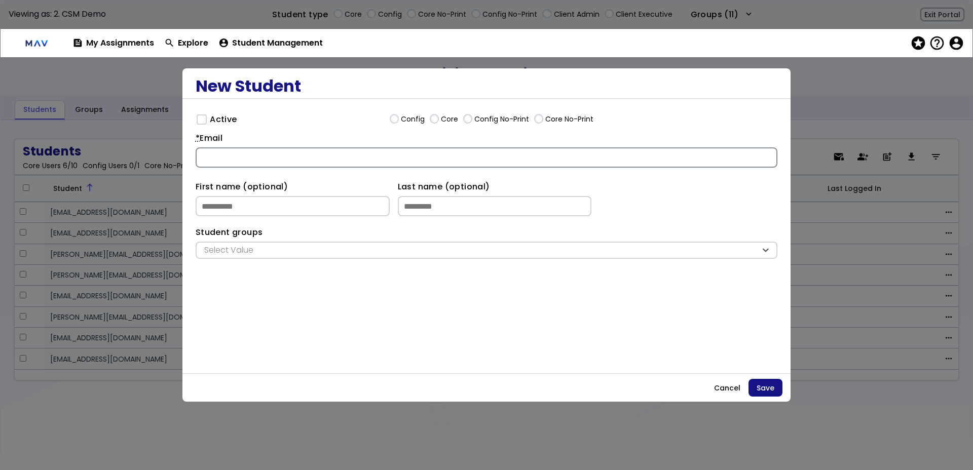
click at [372, 162] on input "* Email" at bounding box center [487, 157] width 582 height 20
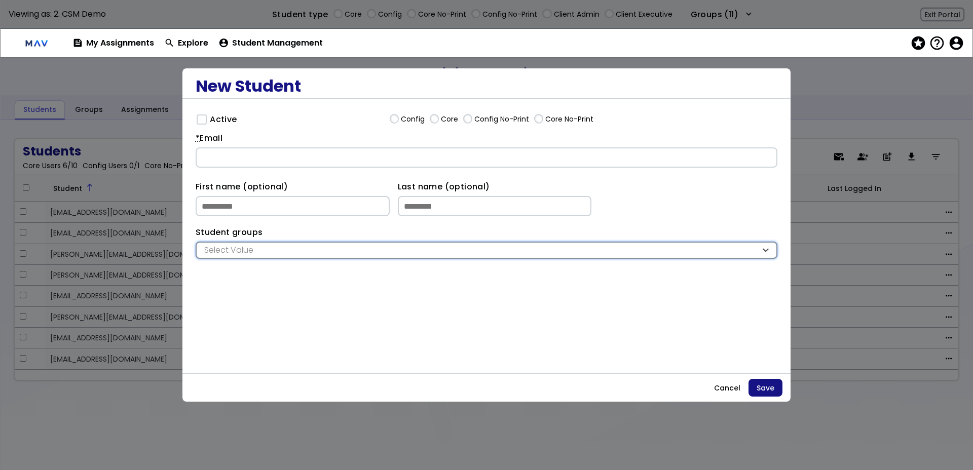
click at [413, 245] on div "Select Value" at bounding box center [481, 250] width 559 height 11
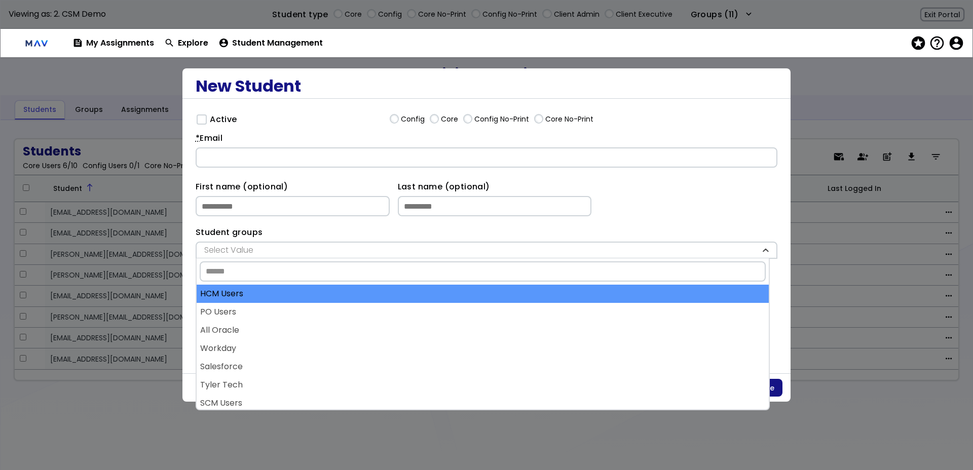
click at [388, 291] on div "HCM Users" at bounding box center [483, 294] width 572 height 18
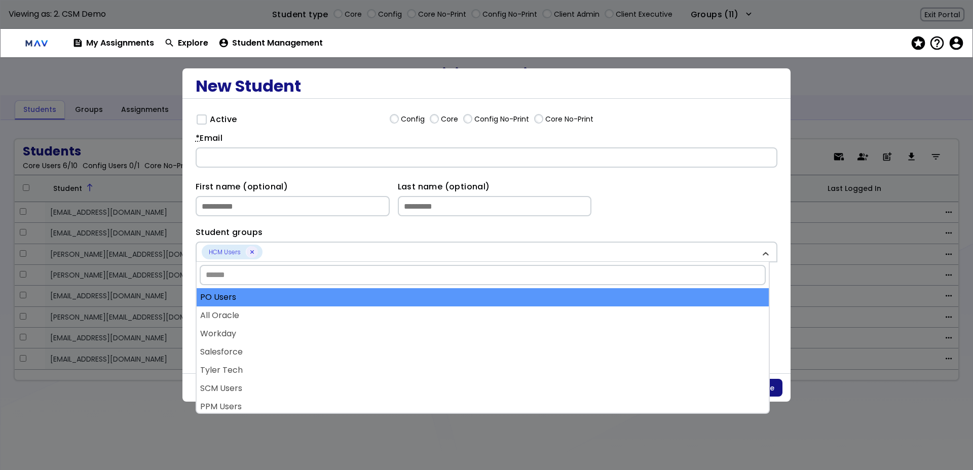
click at [388, 294] on div "PO Users" at bounding box center [483, 297] width 572 height 18
click at [387, 300] on div "All Oracle" at bounding box center [483, 297] width 572 height 18
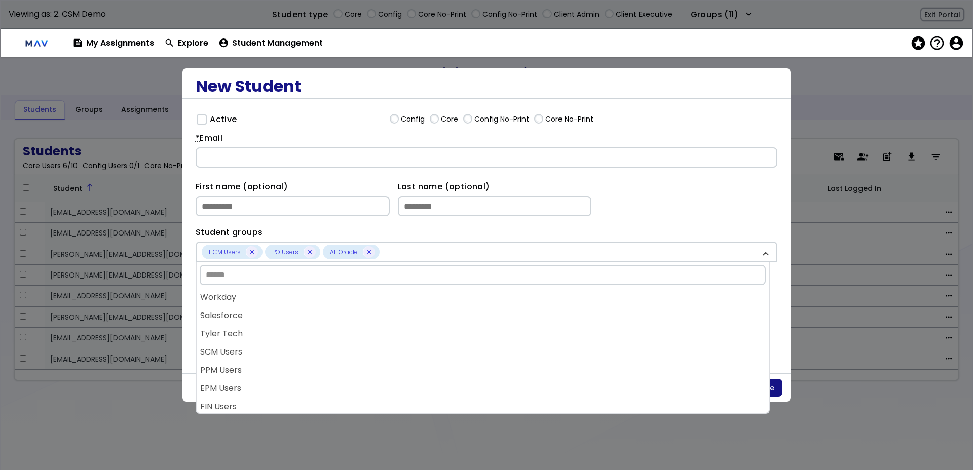
click at [387, 300] on div "Workday" at bounding box center [483, 297] width 572 height 18
click at [387, 300] on div "Salesforce" at bounding box center [483, 297] width 572 height 18
click at [387, 300] on div "Tyler Tech" at bounding box center [483, 297] width 572 height 18
click at [387, 300] on div "SCM Users" at bounding box center [483, 297] width 572 height 18
click at [387, 300] on div "PPM Users" at bounding box center [483, 297] width 572 height 18
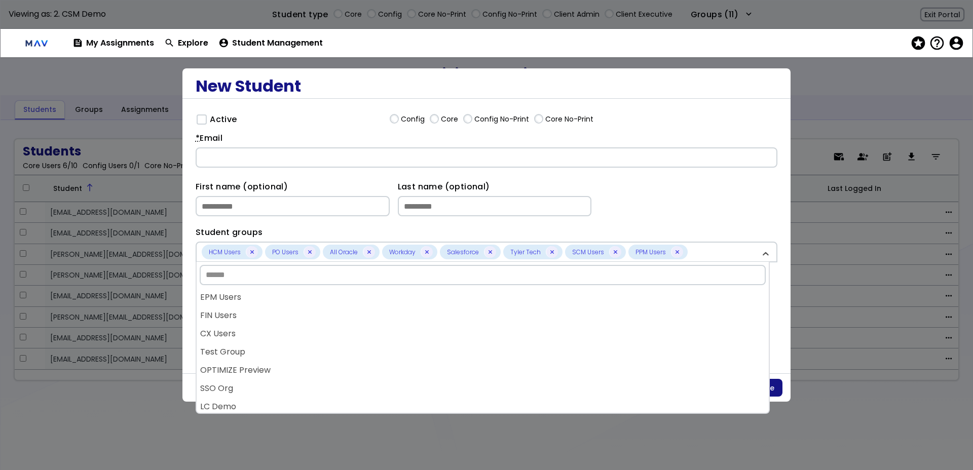
click at [387, 300] on div "EPM Users" at bounding box center [483, 297] width 572 height 18
click at [387, 300] on div "FIN Users" at bounding box center [483, 297] width 572 height 18
click at [387, 300] on div "CX Users" at bounding box center [483, 297] width 572 height 18
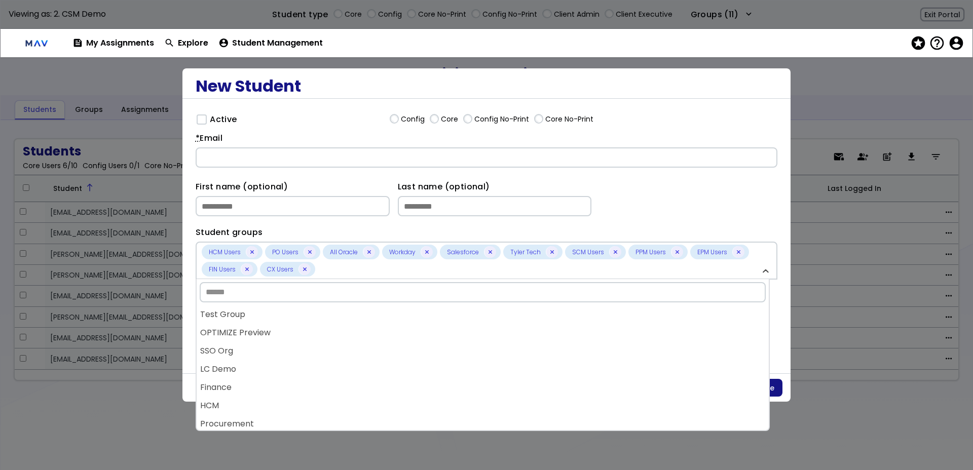
click at [387, 300] on input "Search" at bounding box center [483, 292] width 566 height 20
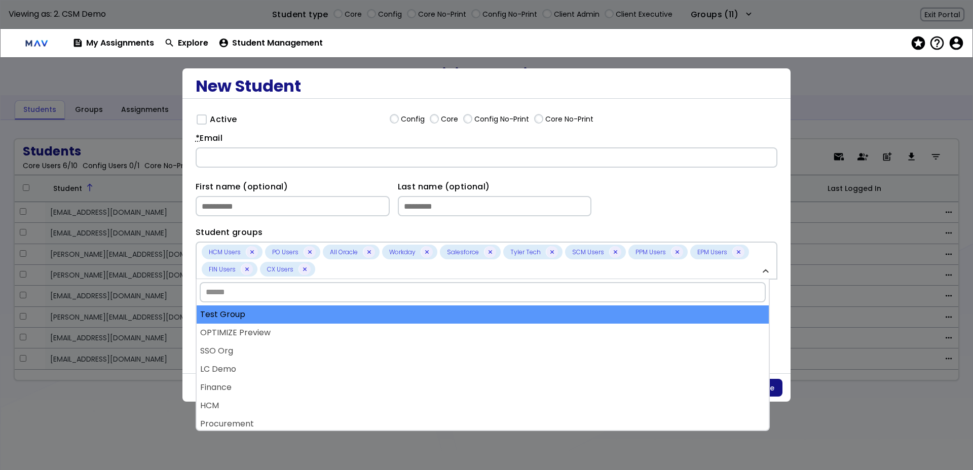
click at [381, 308] on div "Test Group" at bounding box center [483, 315] width 572 height 18
click at [380, 314] on div "OPTIMIZE Preview" at bounding box center [483, 315] width 572 height 18
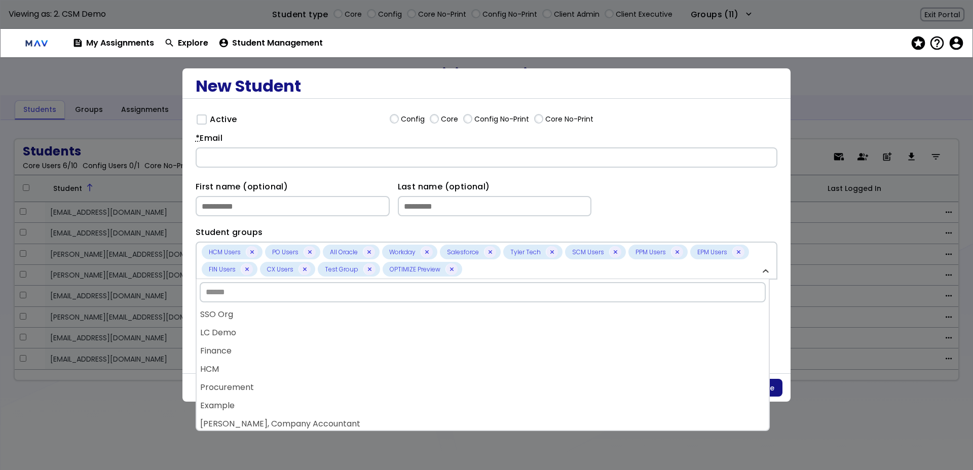
click at [380, 314] on div "SSO Org" at bounding box center [483, 315] width 572 height 18
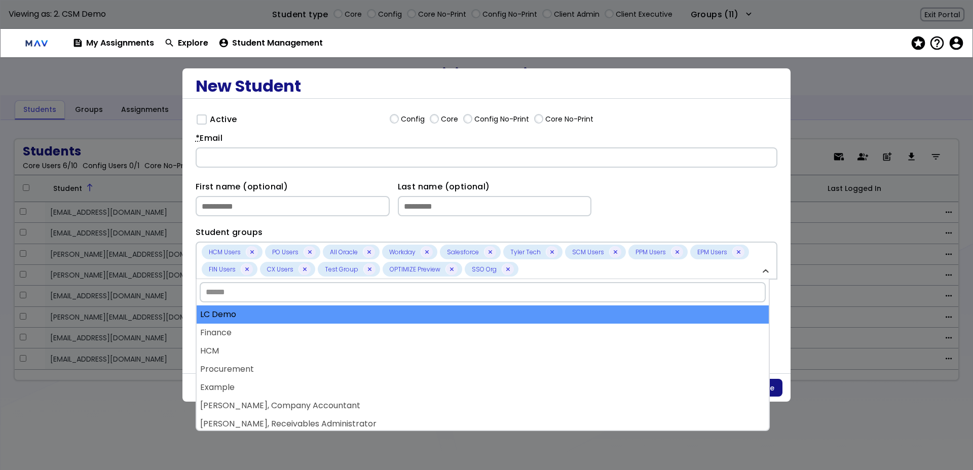
click at [380, 314] on div "LC Demo" at bounding box center [483, 315] width 572 height 18
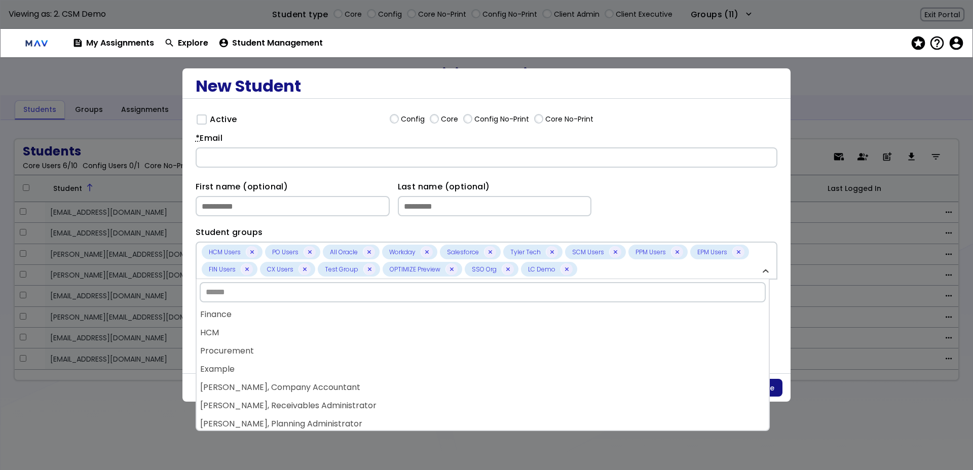
click at [380, 314] on div "Finance" at bounding box center [483, 315] width 572 height 18
click at [380, 314] on div "HCM" at bounding box center [483, 315] width 572 height 18
click at [380, 314] on div "Procurement" at bounding box center [483, 315] width 572 height 18
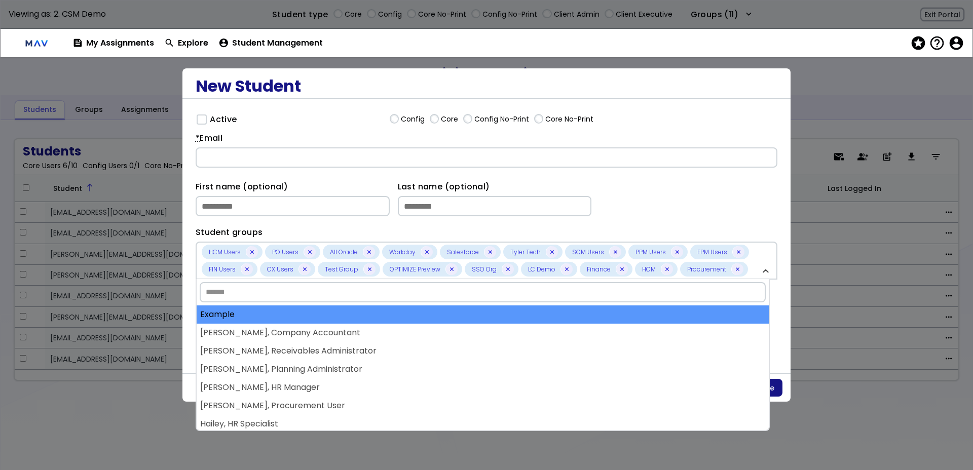
click at [380, 314] on div "Example" at bounding box center [483, 315] width 572 height 18
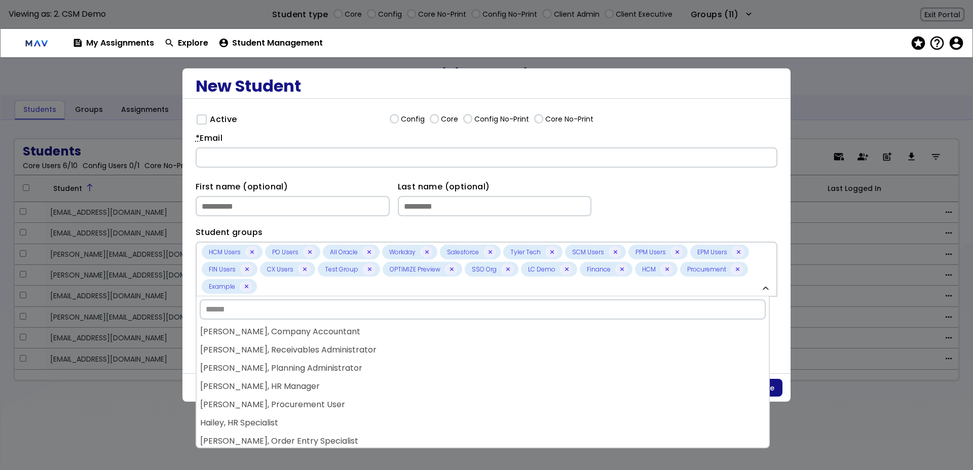
click at [380, 314] on input "Search" at bounding box center [483, 310] width 566 height 20
click at [380, 315] on input "Search" at bounding box center [483, 310] width 566 height 20
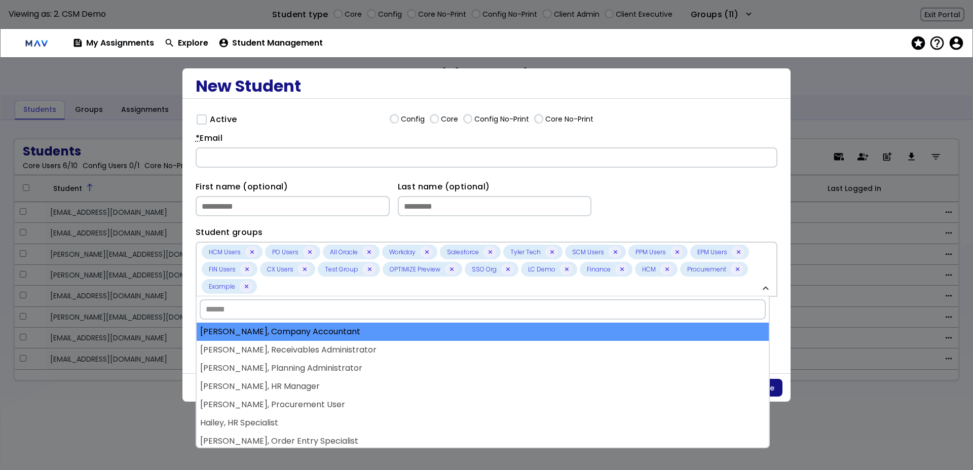
click at [372, 328] on div "[PERSON_NAME], Company Accountant" at bounding box center [483, 332] width 572 height 18
click at [372, 334] on div "[PERSON_NAME], Receivables Administrator" at bounding box center [483, 332] width 572 height 18
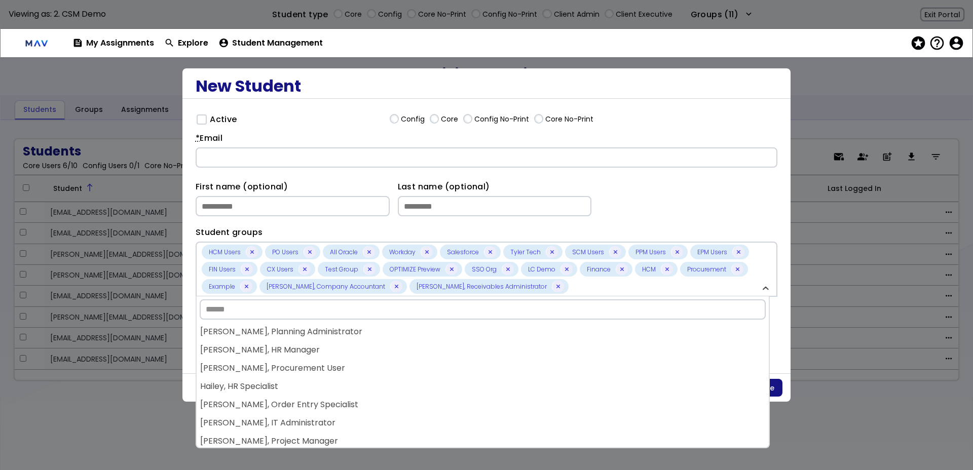
click at [372, 334] on div "[PERSON_NAME], Planning Administrator" at bounding box center [483, 332] width 572 height 18
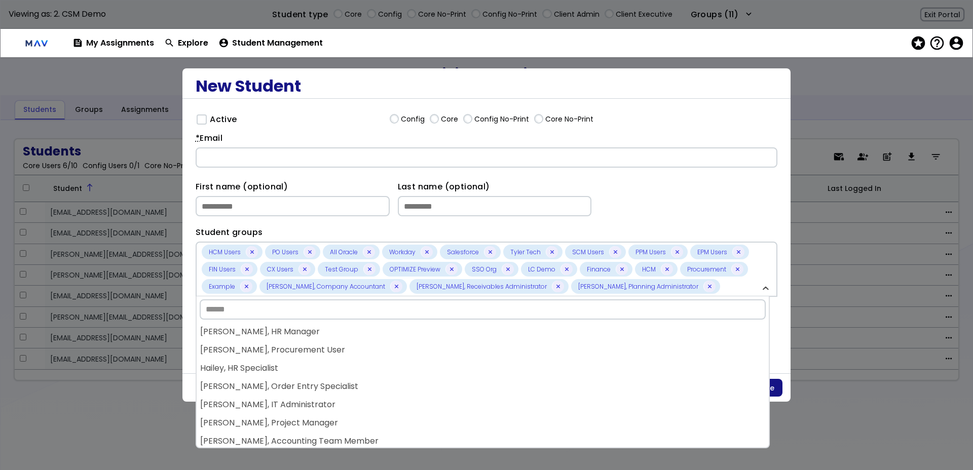
click at [372, 337] on div "[PERSON_NAME], HR Manager" at bounding box center [483, 332] width 572 height 18
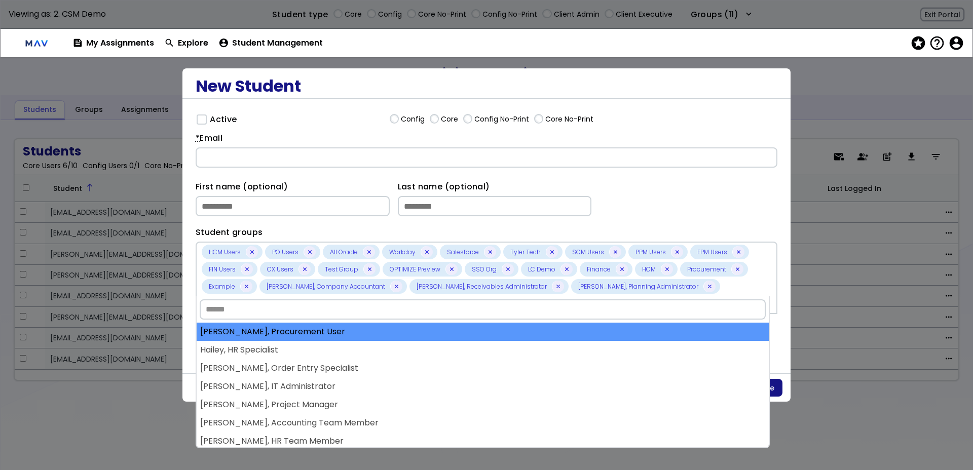
click at [372, 339] on div "[PERSON_NAME], Procurement User" at bounding box center [483, 332] width 572 height 18
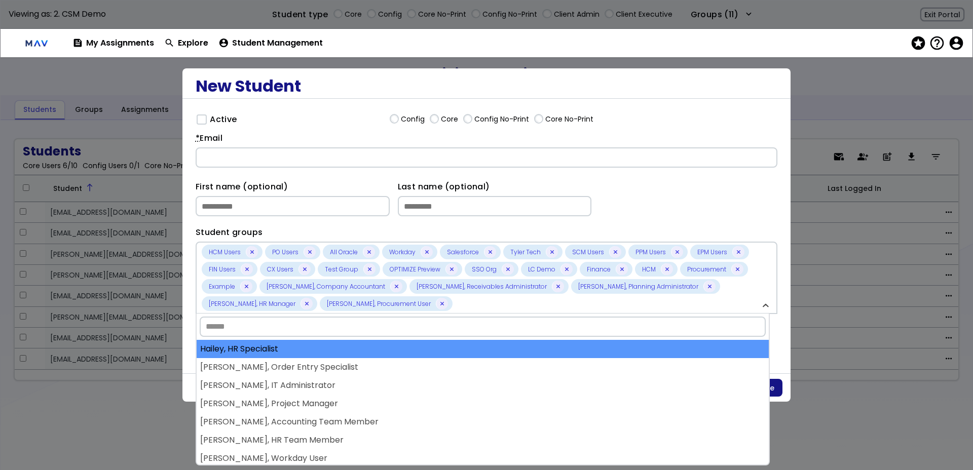
click at [371, 345] on div "Hailey, HR Specialist" at bounding box center [483, 349] width 572 height 18
click at [369, 355] on div "[PERSON_NAME], Order Entry Specialist" at bounding box center [483, 349] width 572 height 18
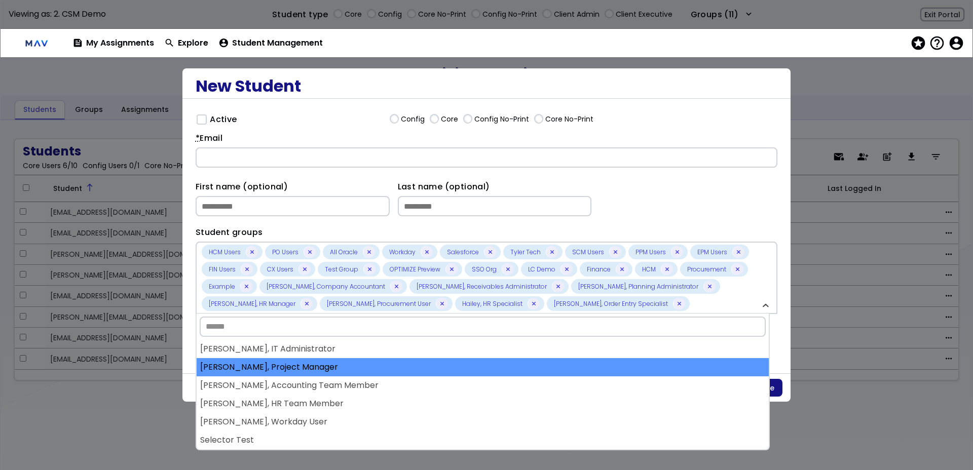
click at [368, 361] on div "[PERSON_NAME], Project Manager" at bounding box center [483, 367] width 572 height 18
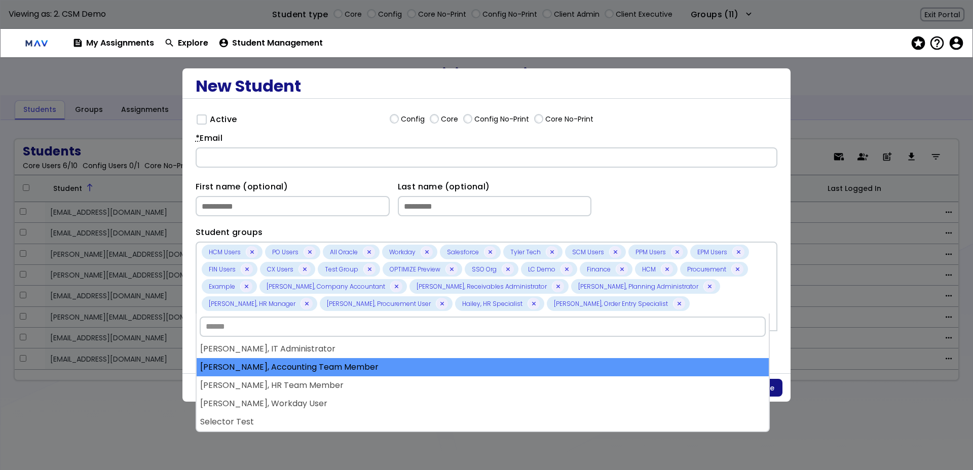
click at [364, 373] on div "[PERSON_NAME], Accounting Team Member" at bounding box center [483, 367] width 572 height 18
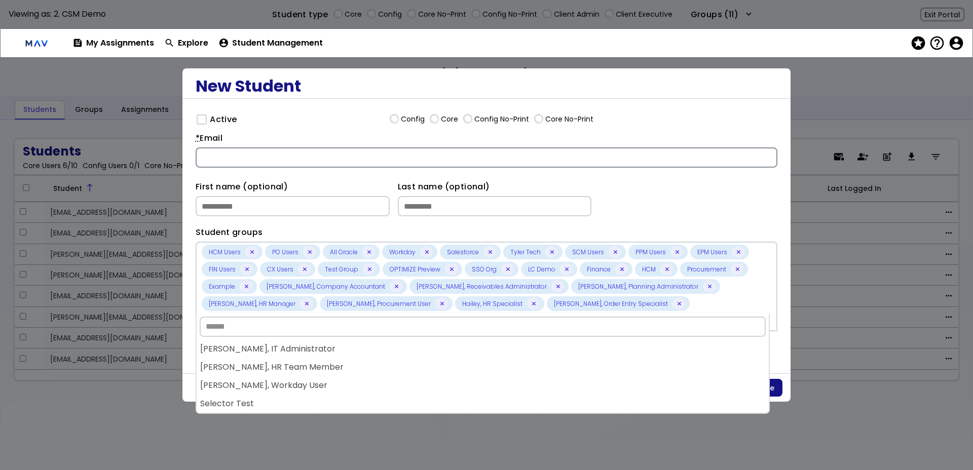
click at [658, 164] on input "* Email" at bounding box center [487, 157] width 582 height 20
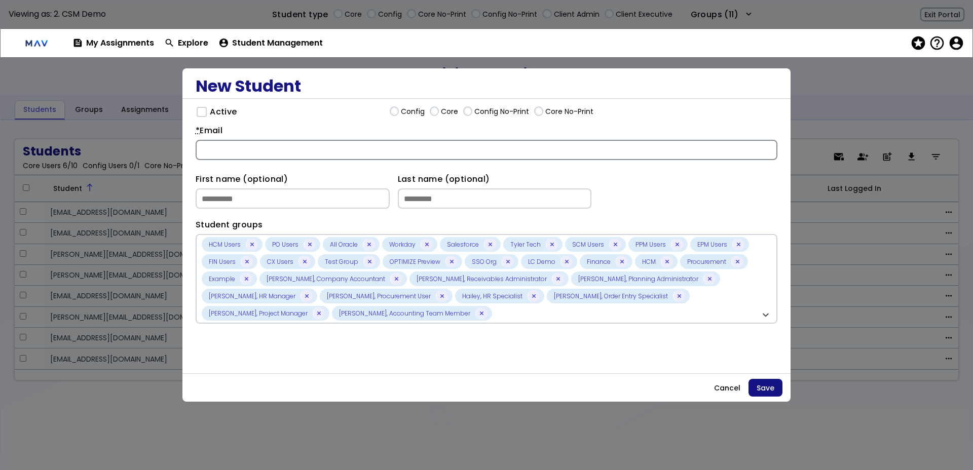
scroll to position [6, 0]
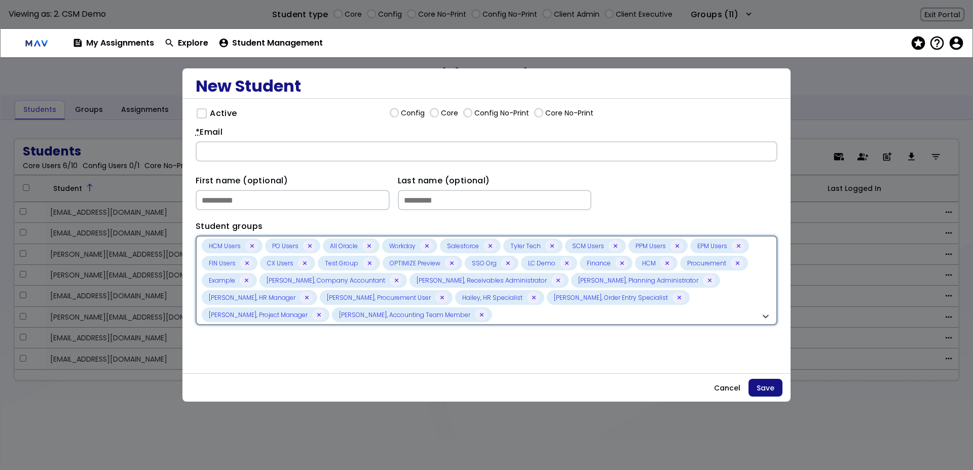
click at [763, 314] on icon at bounding box center [766, 317] width 6 height 6
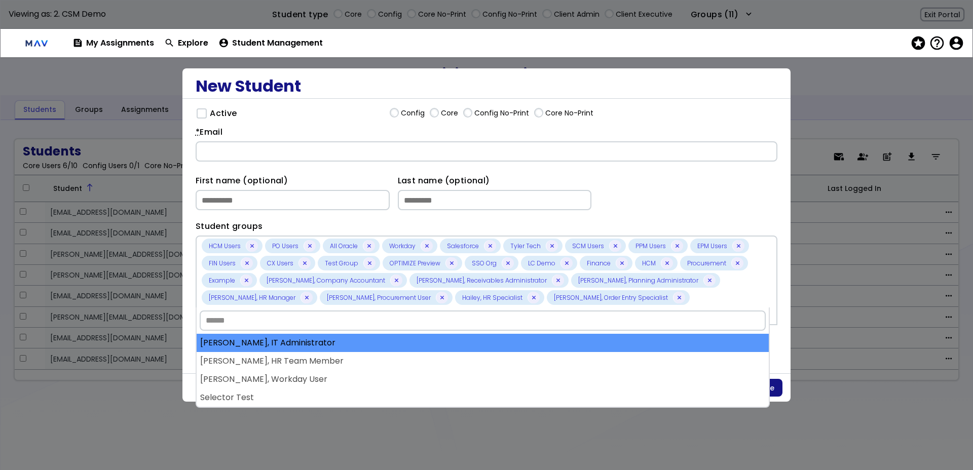
click at [502, 340] on div "[PERSON_NAME], IT Administrator" at bounding box center [483, 343] width 572 height 18
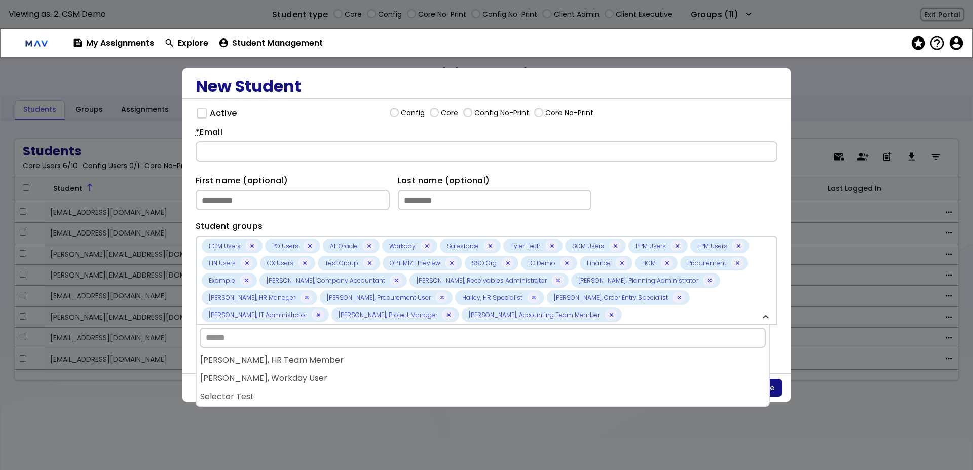
click at [503, 346] on input "Search" at bounding box center [483, 338] width 566 height 20
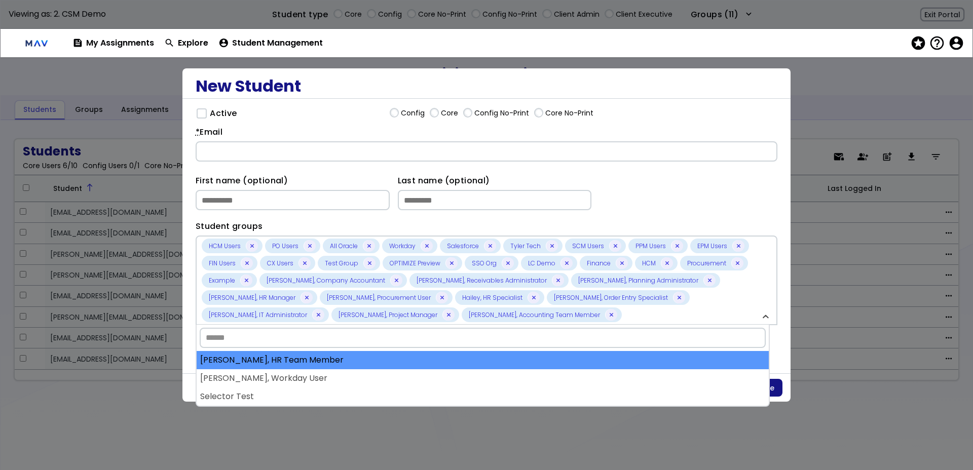
click at [463, 359] on div "[PERSON_NAME], HR Team Member" at bounding box center [483, 360] width 572 height 18
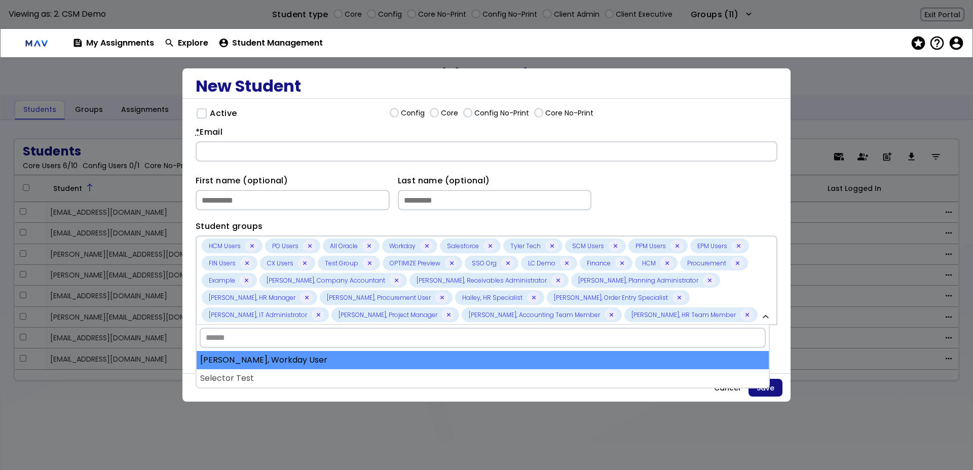
click at [426, 361] on div "[PERSON_NAME], Workday User" at bounding box center [483, 360] width 572 height 18
click at [426, 360] on div "Selector Test" at bounding box center [483, 360] width 572 height 18
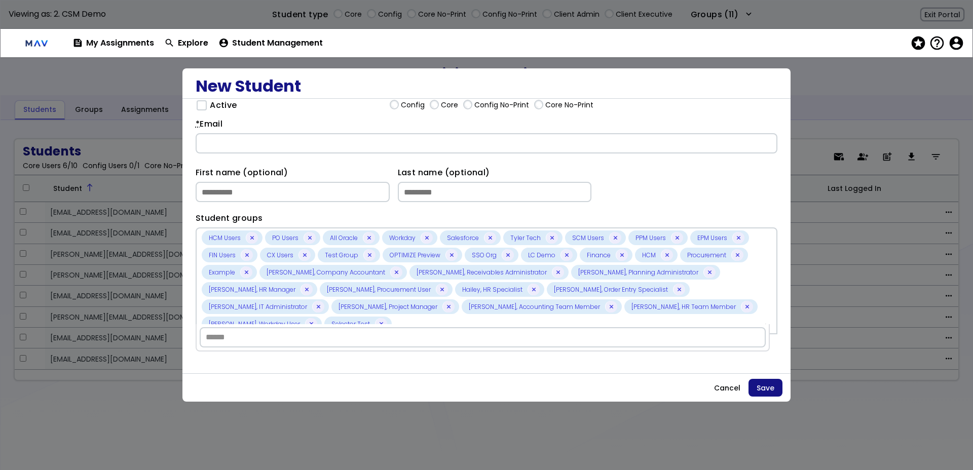
scroll to position [18, 0]
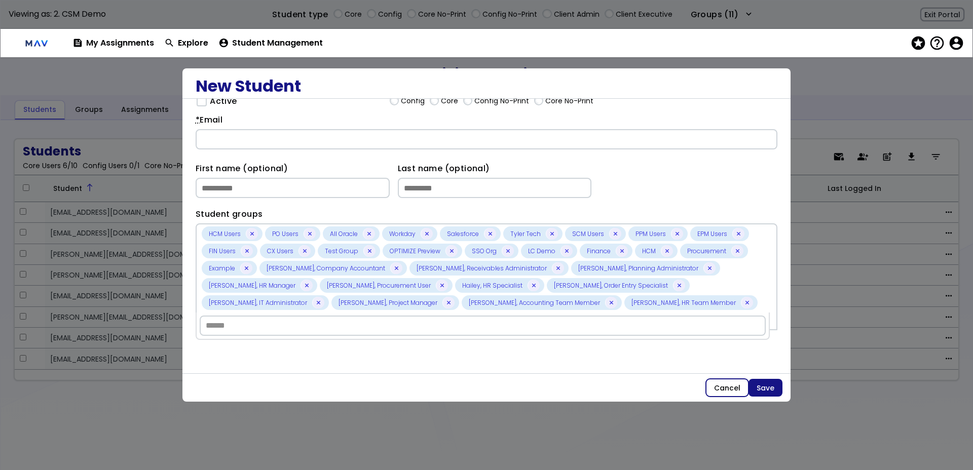
click at [726, 384] on button "Cancel" at bounding box center [727, 388] width 43 height 18
